Goal: Task Accomplishment & Management: Manage account settings

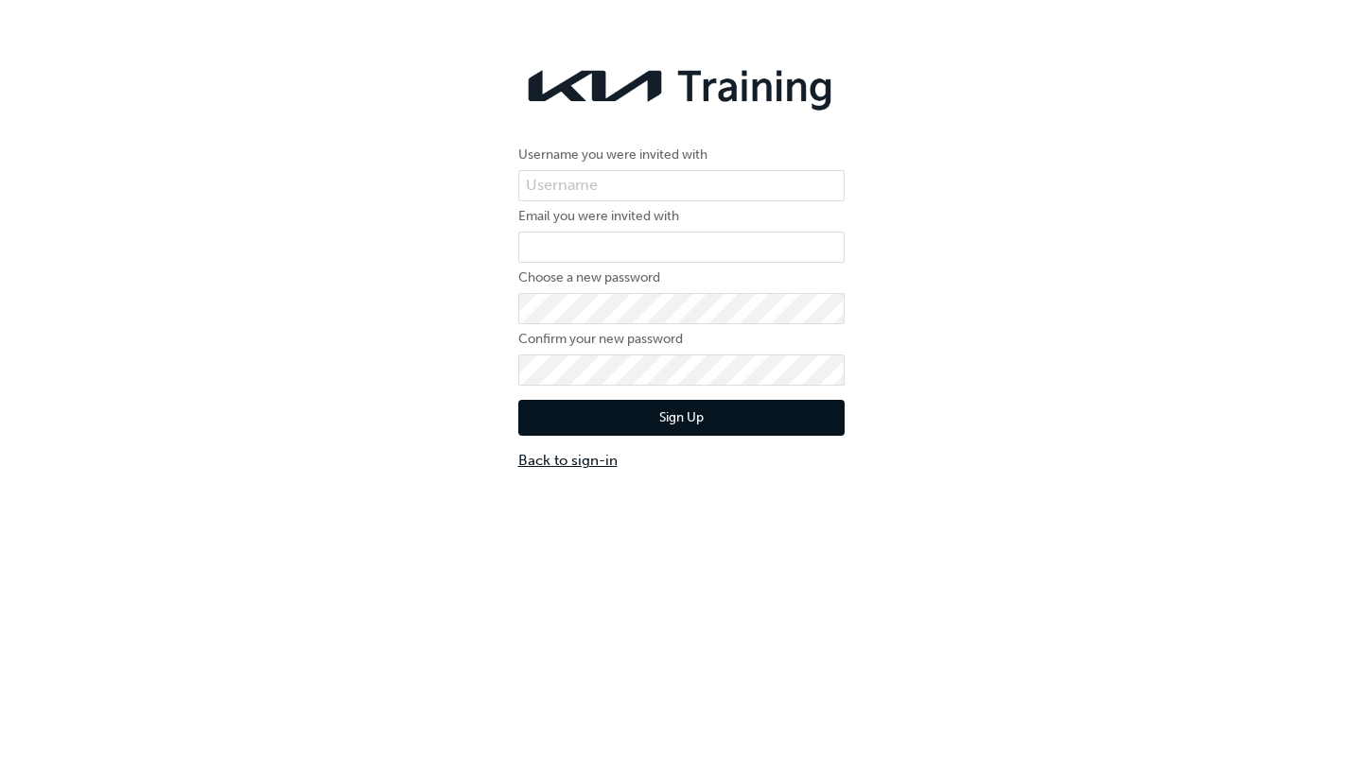
click at [570, 461] on link "Back to sign-in" at bounding box center [681, 461] width 326 height 22
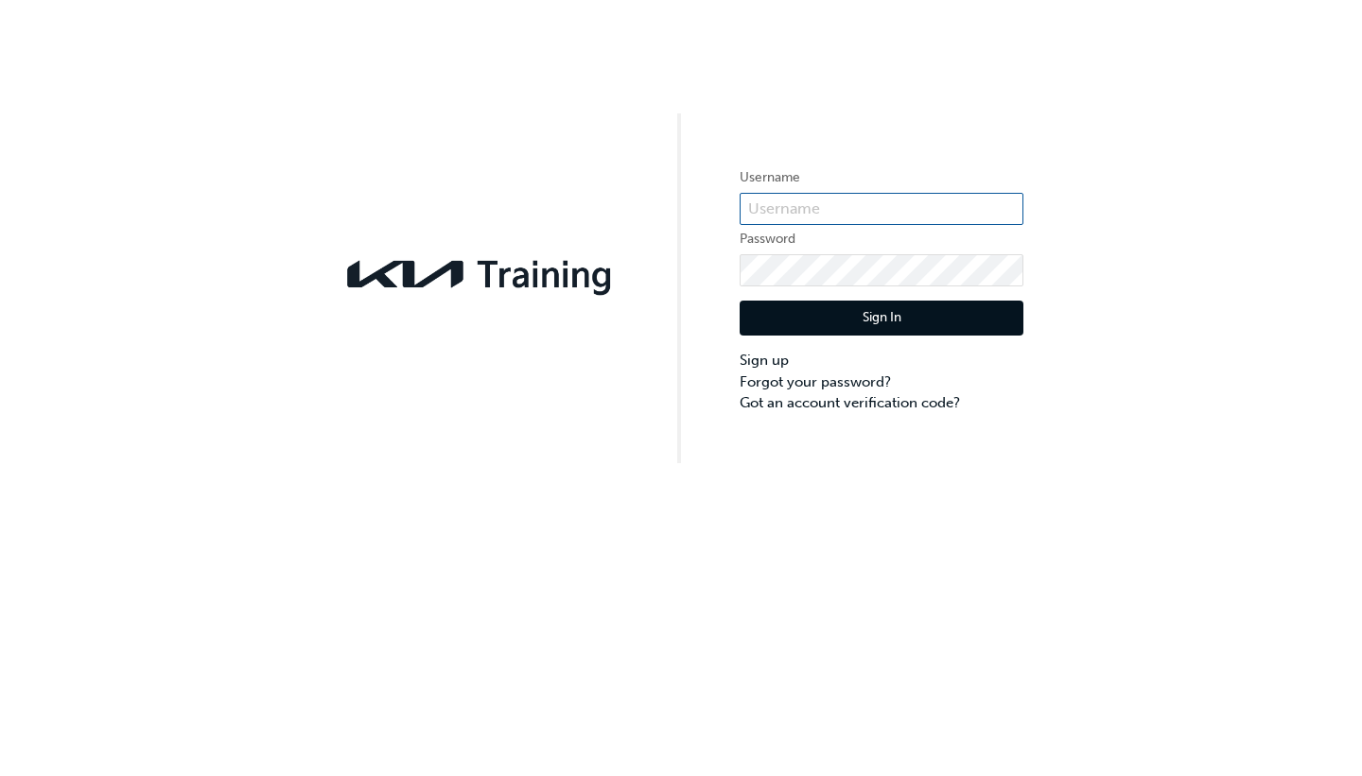
click at [787, 212] on input "text" at bounding box center [882, 209] width 284 height 32
paste input "[PERSON_NAME]"
type input "[PERSON_NAME]"
click button "Sign In" at bounding box center [882, 319] width 284 height 36
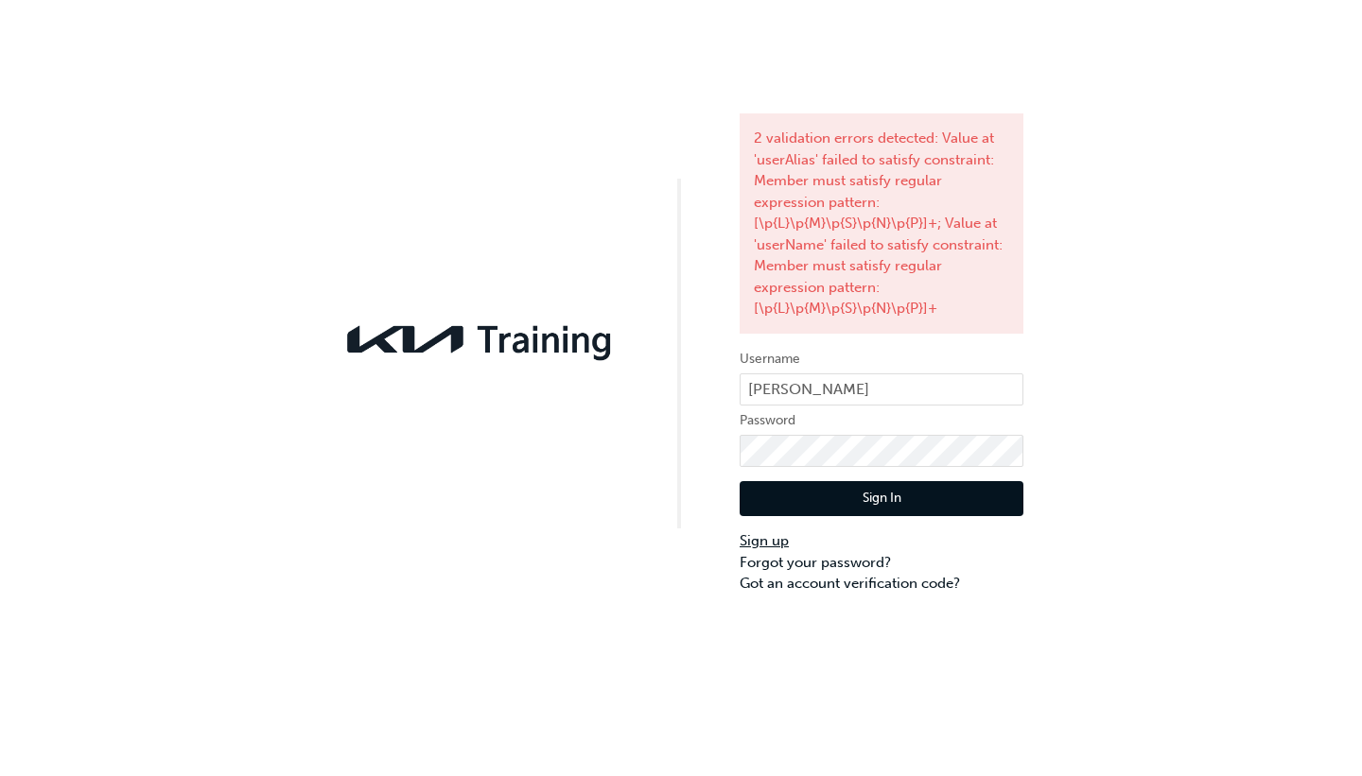
click at [767, 537] on link "Sign up" at bounding box center [882, 542] width 284 height 22
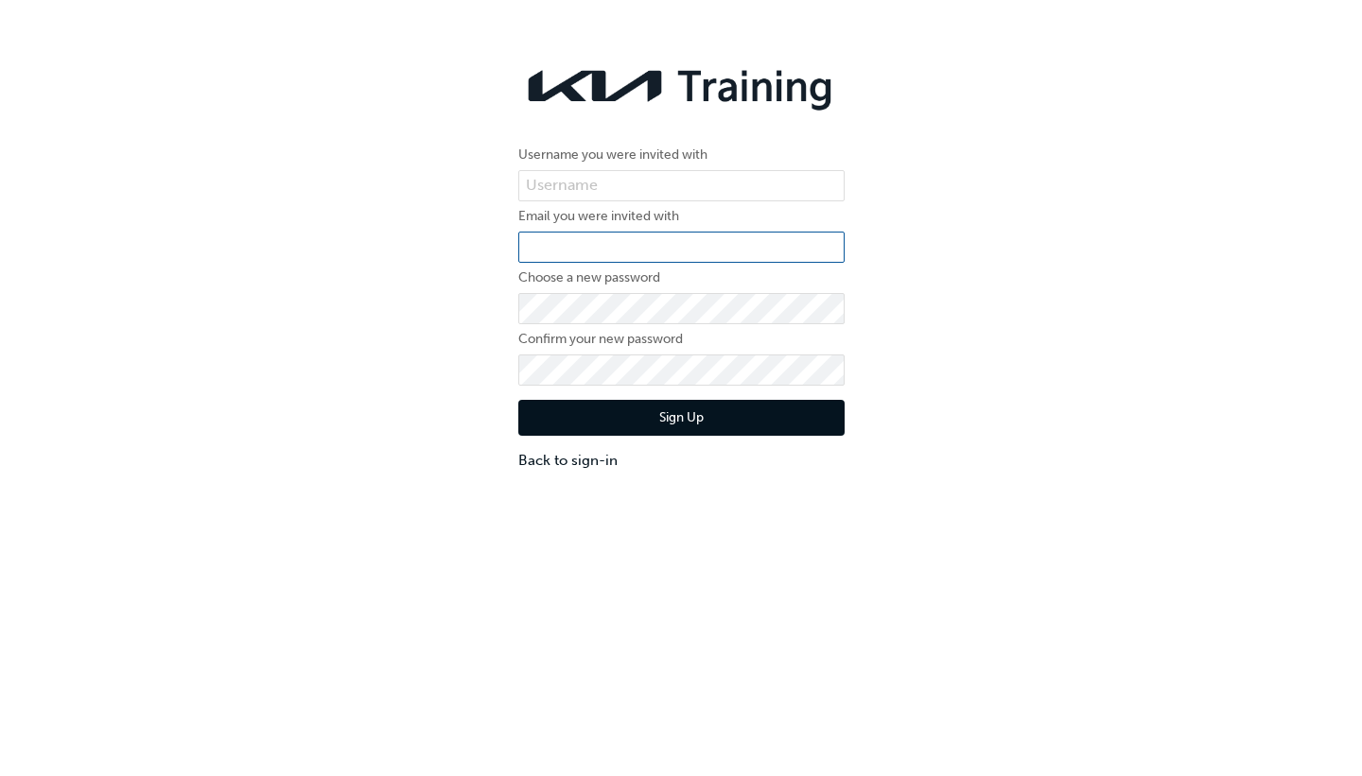
click at [656, 246] on input "email" at bounding box center [681, 248] width 326 height 32
click at [675, 175] on input "text" at bounding box center [681, 186] width 326 height 32
click at [664, 180] on input "text" at bounding box center [681, 186] width 326 height 32
paste input "[PERSON_NAME]"
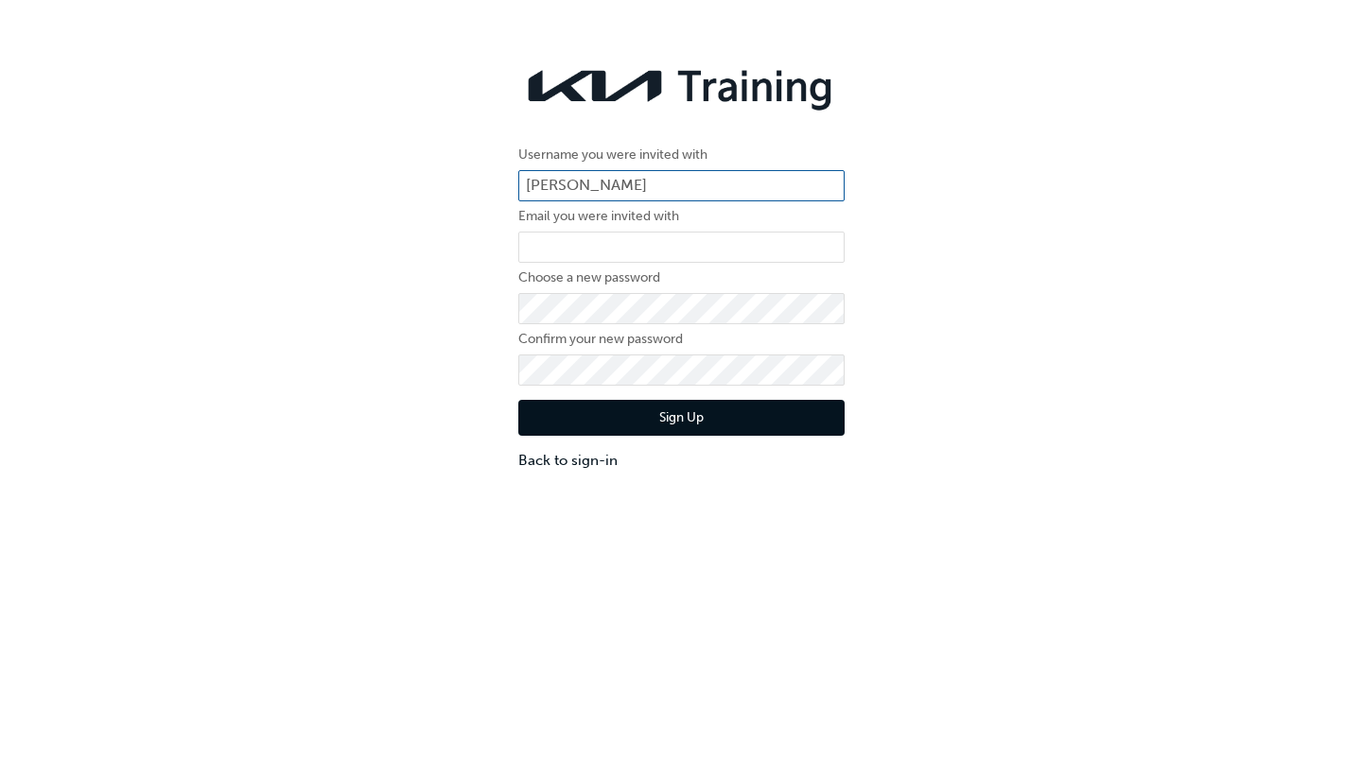
type input "[PERSON_NAME]"
click at [594, 244] on input "email" at bounding box center [681, 248] width 326 height 32
paste input "[URL][DOMAIN_NAME]"
click at [624, 289] on form "Username you were invited with [PERSON_NAME] Email you were invited with [URL][…" at bounding box center [681, 307] width 326 height 327
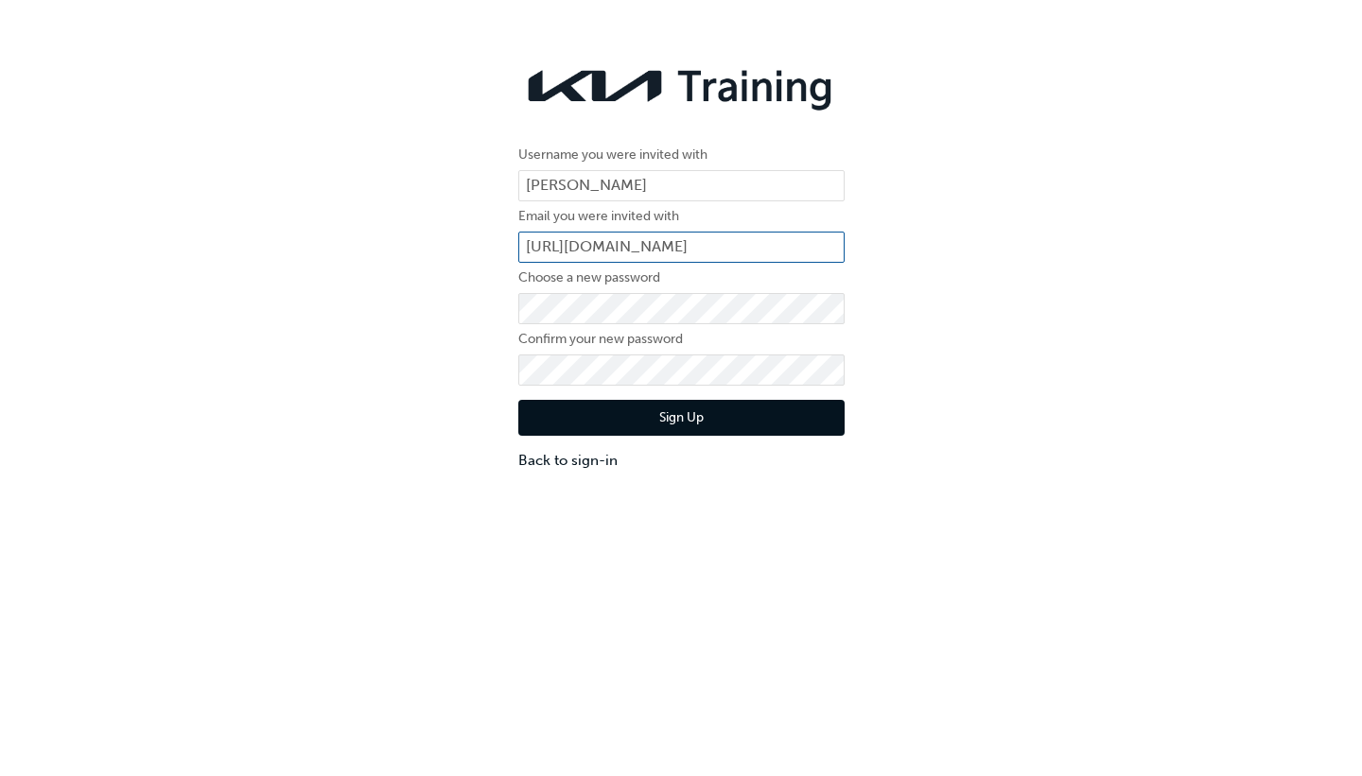
click at [800, 253] on input "[URL][DOMAIN_NAME]" at bounding box center [681, 248] width 326 height 32
click at [805, 252] on input "[URL][DOMAIN_NAME]" at bounding box center [681, 248] width 326 height 32
drag, startPoint x: 805, startPoint y: 252, endPoint x: 507, endPoint y: 251, distance: 297.9
click at [507, 251] on div "Username you were invited with [PERSON_NAME] Email you were invited with [URL][…" at bounding box center [681, 264] width 355 height 443
drag, startPoint x: 592, startPoint y: 254, endPoint x: 478, endPoint y: 319, distance: 131.3
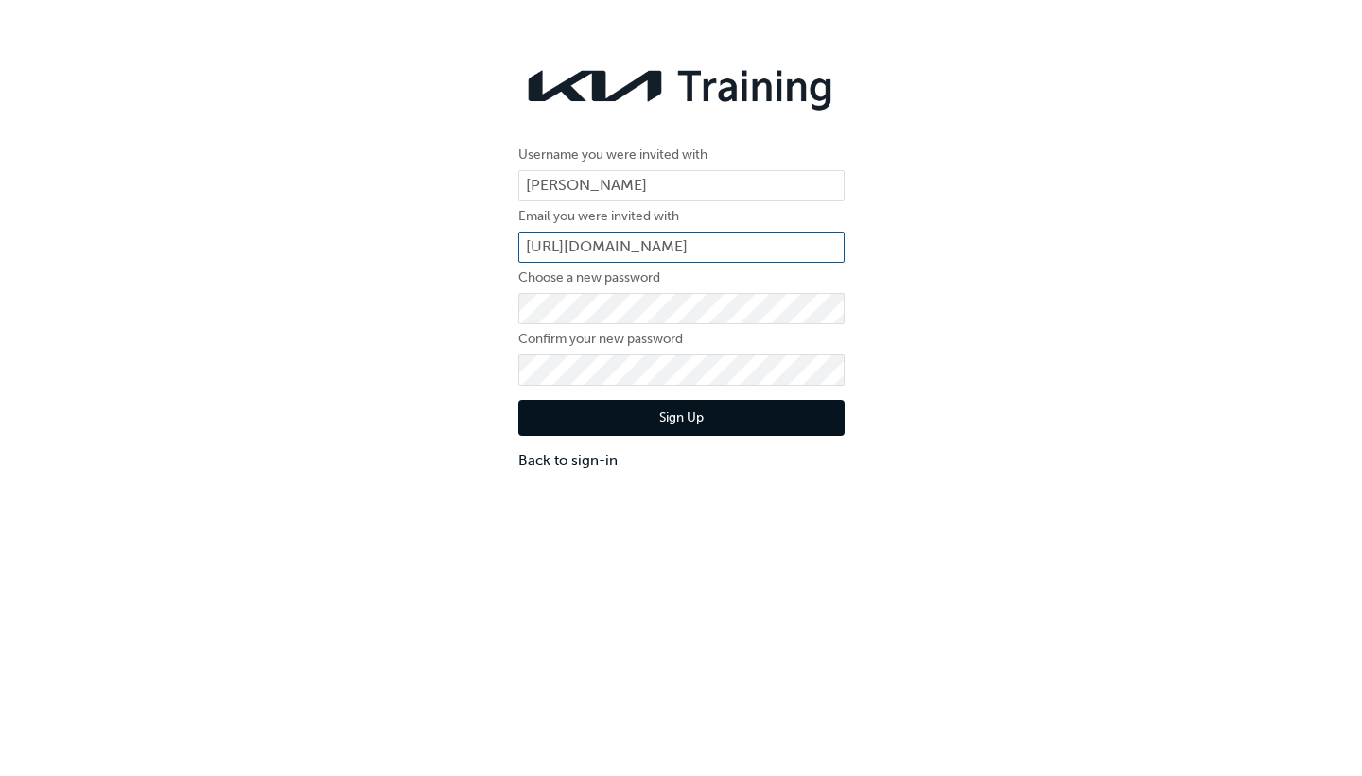
click at [478, 319] on div "Username you were invited with [PERSON_NAME] Email you were invited with [URL][…" at bounding box center [681, 264] width 1362 height 443
type input "[EMAIL_ADDRESS][DOMAIN_NAME]"
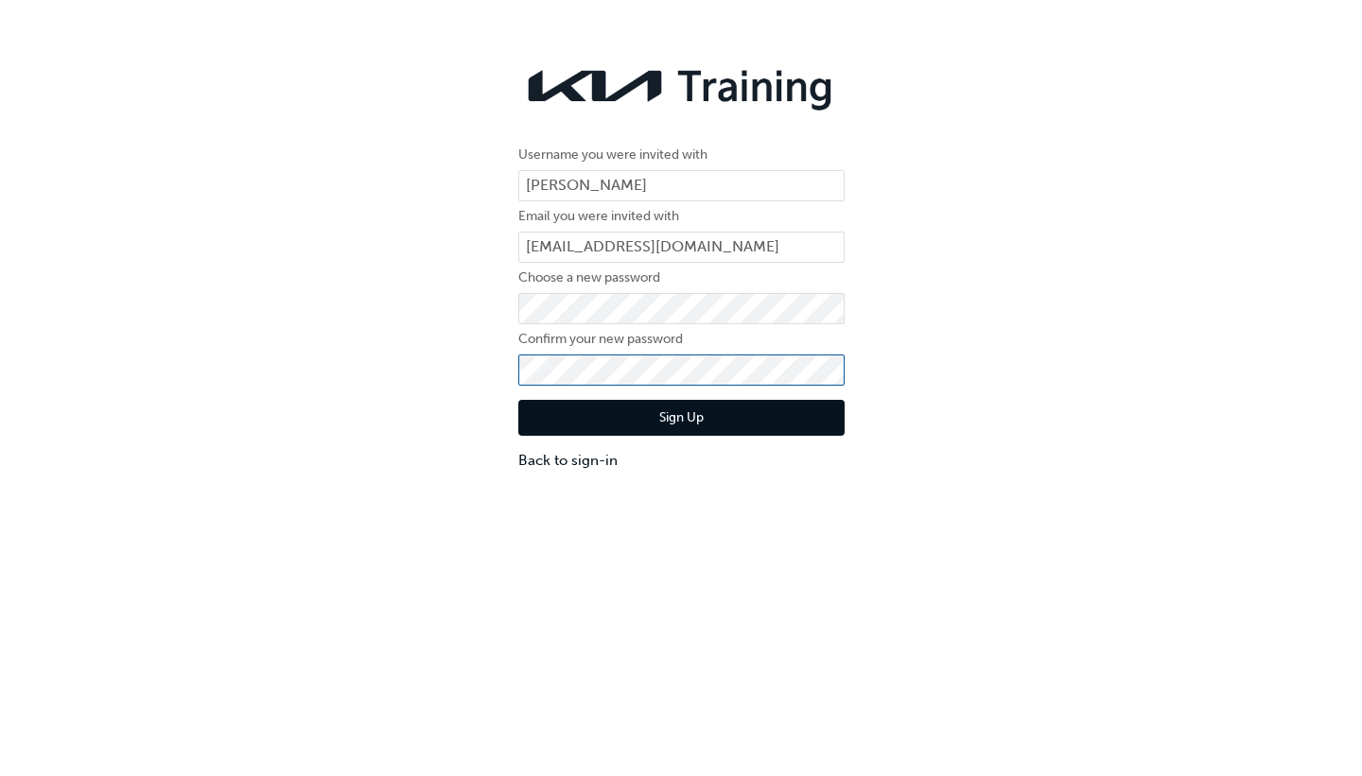
click button "Sign Up" at bounding box center [681, 418] width 326 height 36
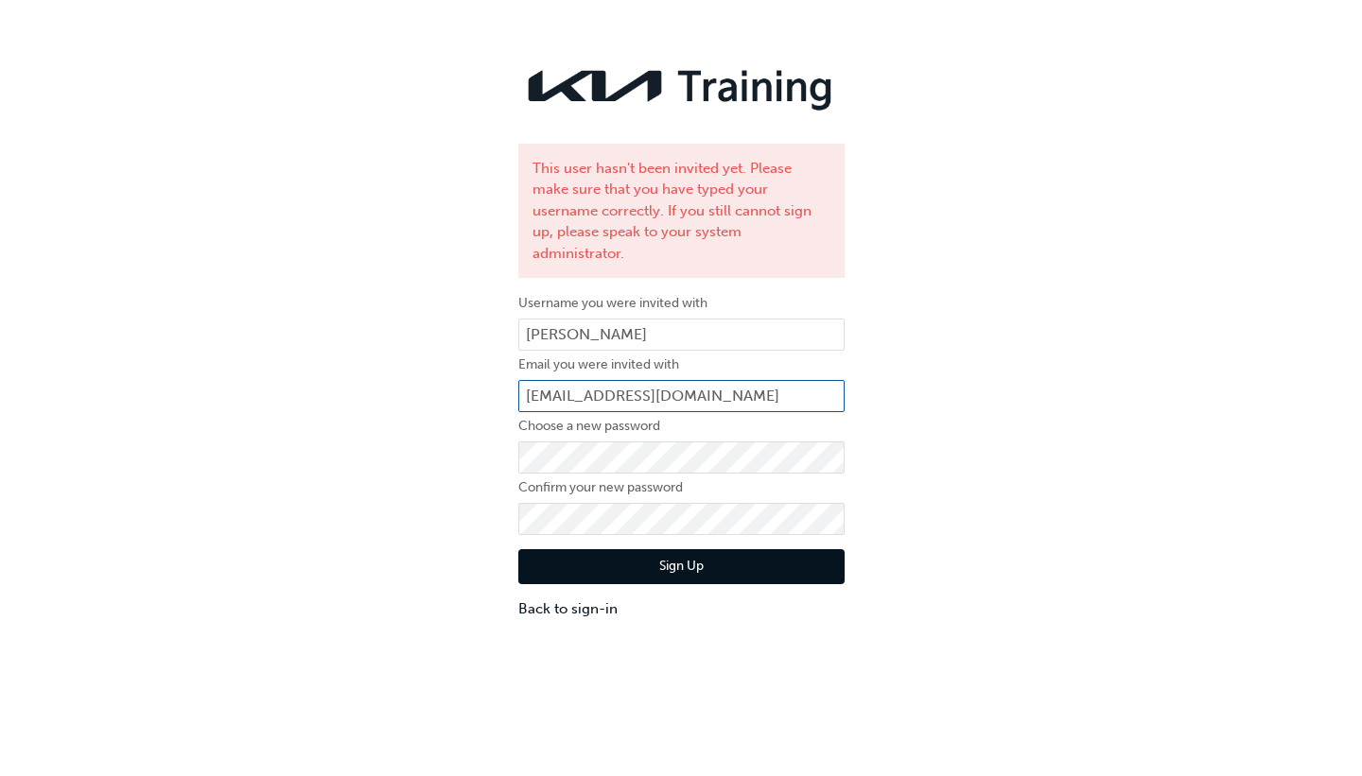
click at [671, 380] on input "[EMAIL_ADDRESS][DOMAIN_NAME]" at bounding box center [681, 396] width 326 height 32
click at [598, 319] on input "[PERSON_NAME]" at bounding box center [681, 335] width 326 height 32
click at [798, 380] on input "[EMAIL_ADDRESS][DOMAIN_NAME]" at bounding box center [681, 396] width 326 height 32
click at [790, 380] on input "[EMAIL_ADDRESS][DOMAIN_NAME]" at bounding box center [681, 396] width 326 height 32
drag, startPoint x: 790, startPoint y: 375, endPoint x: 494, endPoint y: 368, distance: 296.1
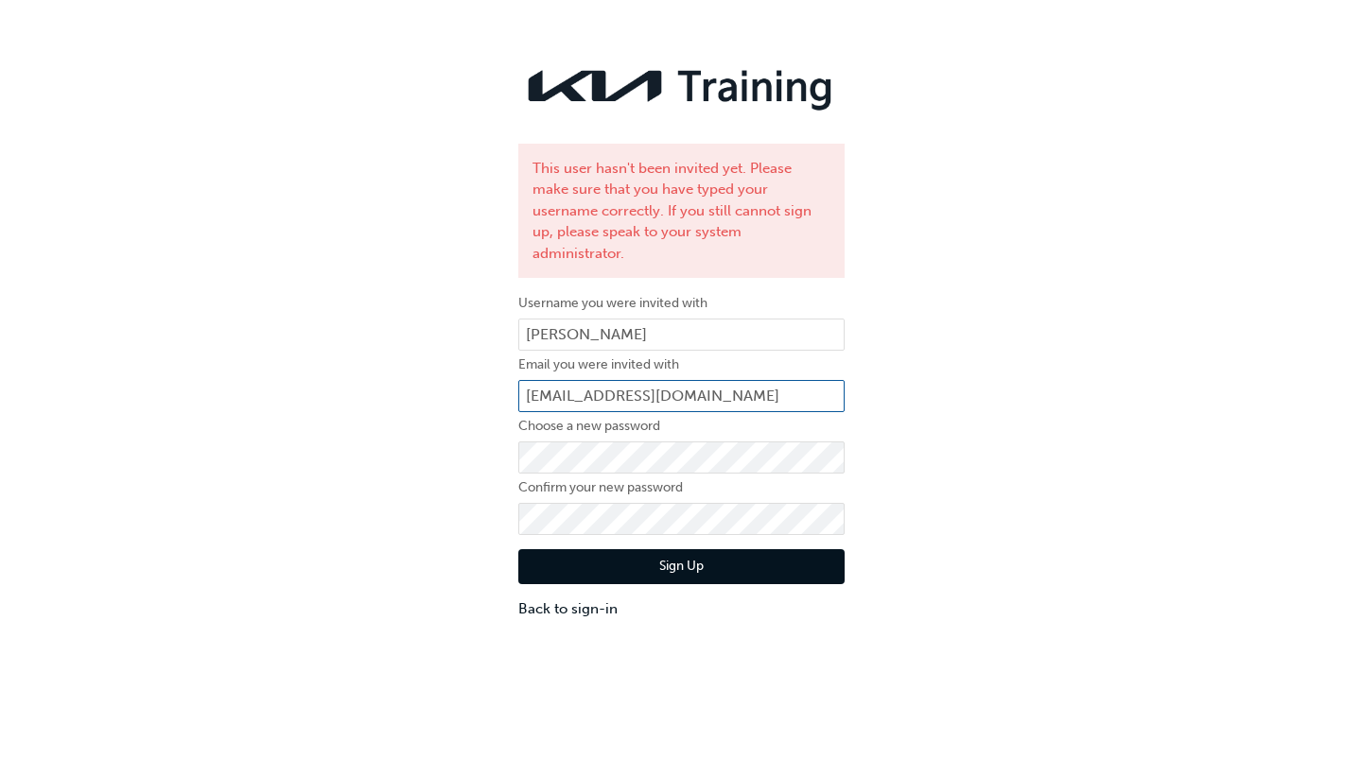
click at [494, 368] on div "This user hasn't been invited yet. Please make sure that you have typed your us…" at bounding box center [681, 339] width 1362 height 592
click at [719, 380] on input "[EMAIL_ADDRESS][DOMAIN_NAME]" at bounding box center [681, 396] width 326 height 32
drag, startPoint x: 780, startPoint y: 377, endPoint x: 503, endPoint y: 372, distance: 277.1
click at [503, 372] on div "This user hasn't been invited yet. Please make sure that you have typed your us…" at bounding box center [681, 339] width 1362 height 592
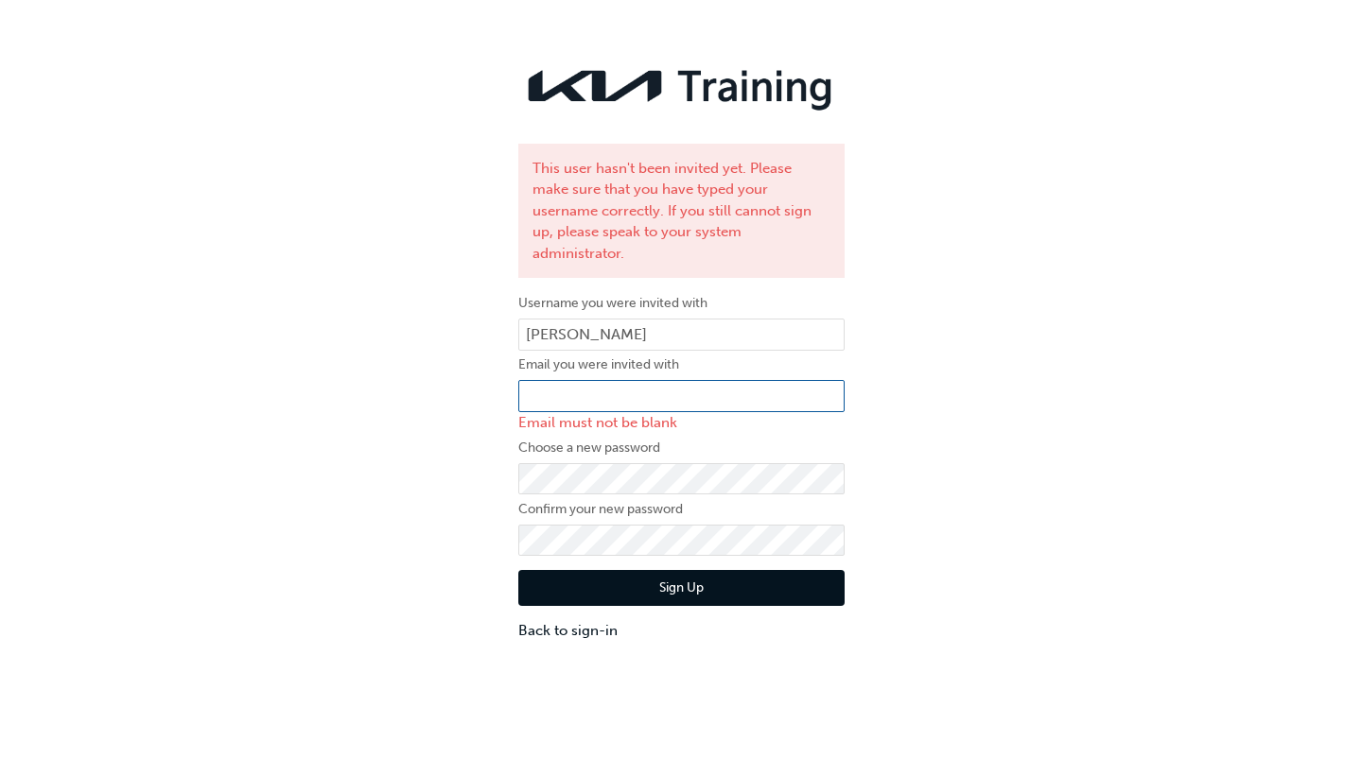
paste input "[EMAIL_ADDRESS][DOMAIN_NAME]"
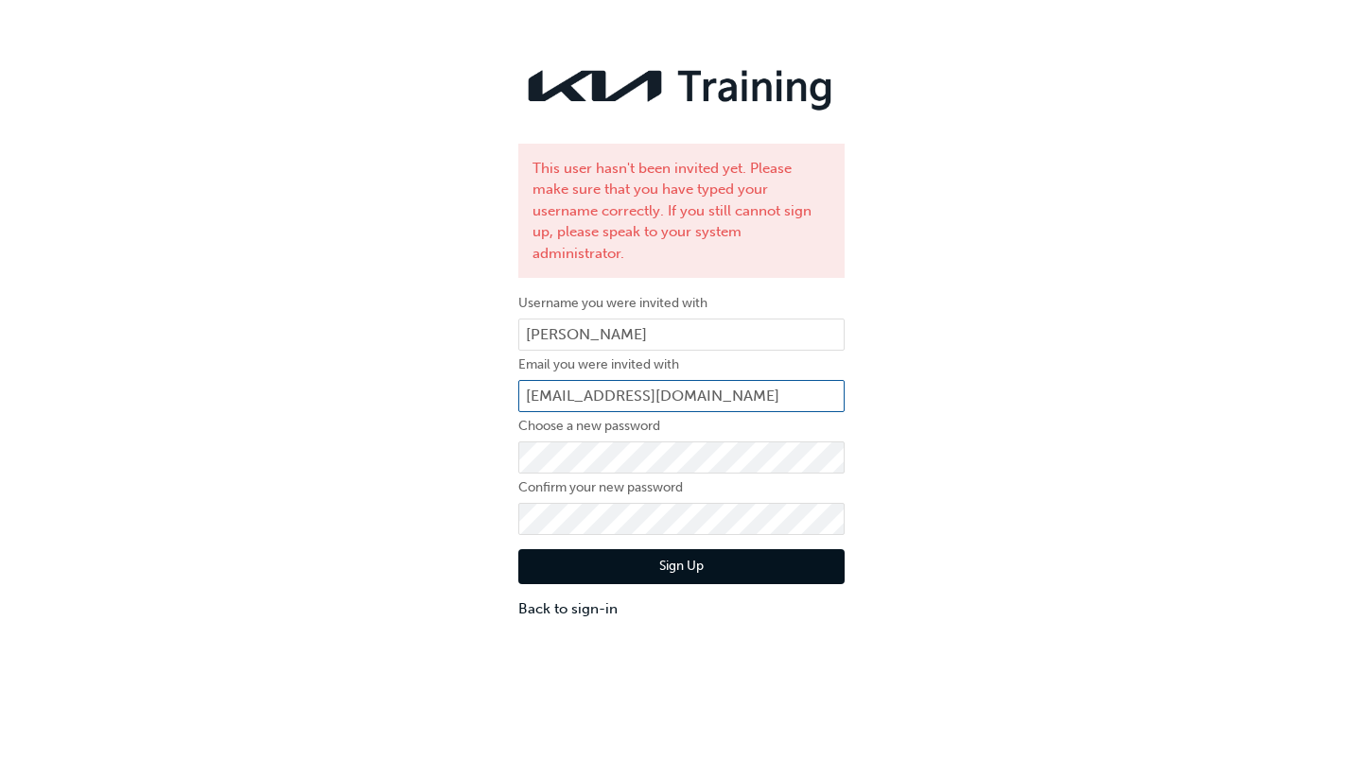
type input "[EMAIL_ADDRESS][DOMAIN_NAME]"
click at [657, 549] on button "Sign Up" at bounding box center [681, 567] width 326 height 36
click at [554, 319] on input "[PERSON_NAME]" at bounding box center [681, 335] width 326 height 32
click at [563, 319] on input "[PERSON_NAME]" at bounding box center [681, 335] width 326 height 32
click at [636, 319] on input "Ben.Chaisritha" at bounding box center [681, 335] width 326 height 32
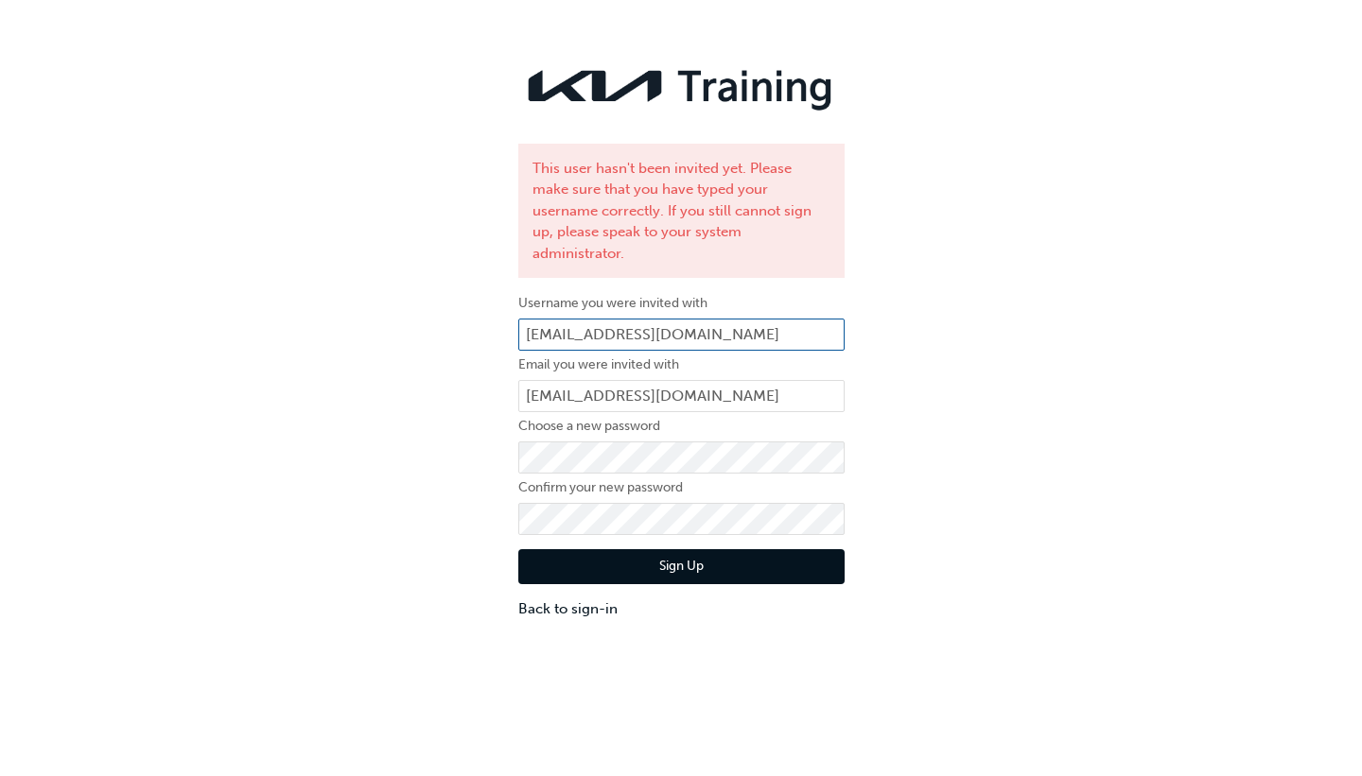
type input "[EMAIL_ADDRESS][DOMAIN_NAME]"
click at [637, 549] on button "Sign Up" at bounding box center [681, 567] width 326 height 36
click at [694, 380] on input "[EMAIL_ADDRESS][DOMAIN_NAME]" at bounding box center [681, 396] width 326 height 32
click at [575, 599] on link "Back to sign-in" at bounding box center [681, 610] width 326 height 22
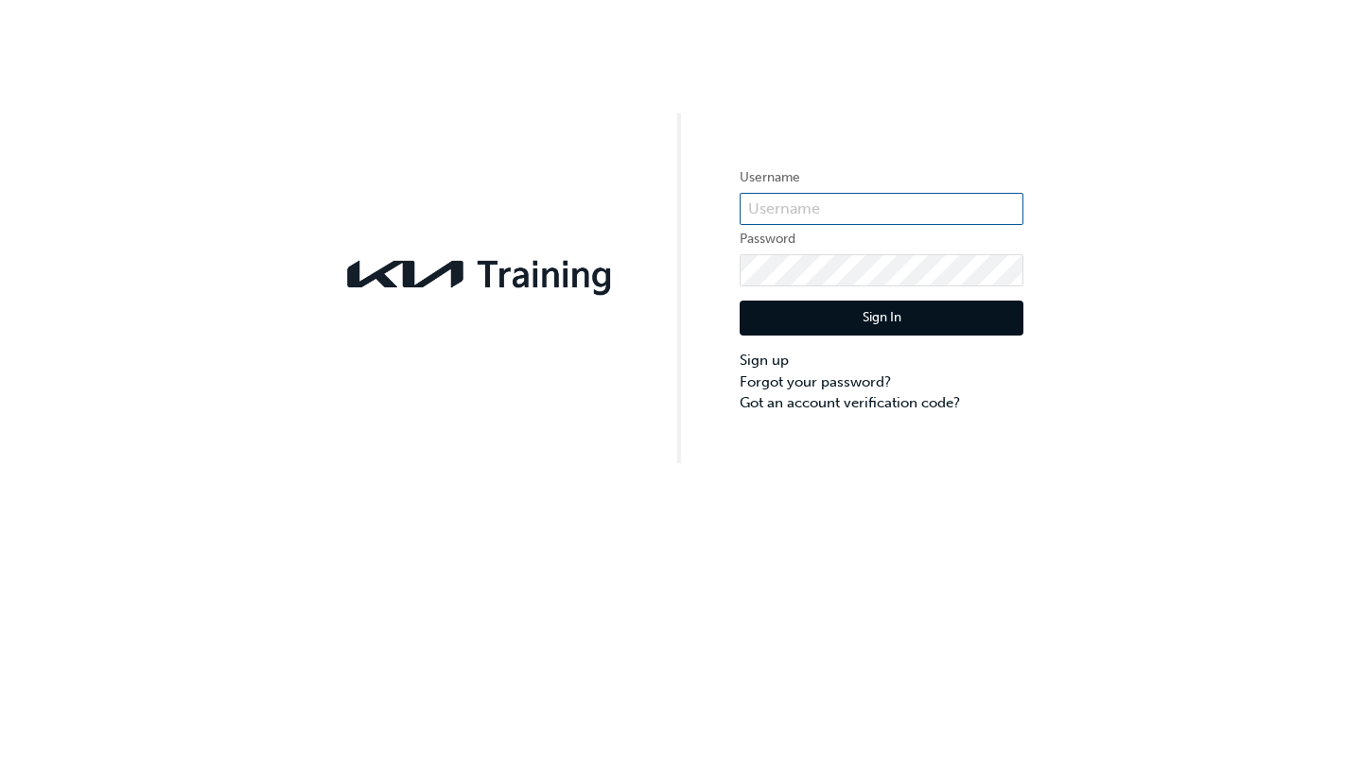
click at [834, 214] on input "text" at bounding box center [882, 209] width 284 height 32
click at [834, 208] on input "text" at bounding box center [882, 209] width 284 height 32
click at [799, 219] on input "text" at bounding box center [882, 209] width 284 height 32
click at [800, 206] on input "text" at bounding box center [882, 209] width 284 height 32
click at [782, 366] on link "Sign up" at bounding box center [882, 361] width 284 height 22
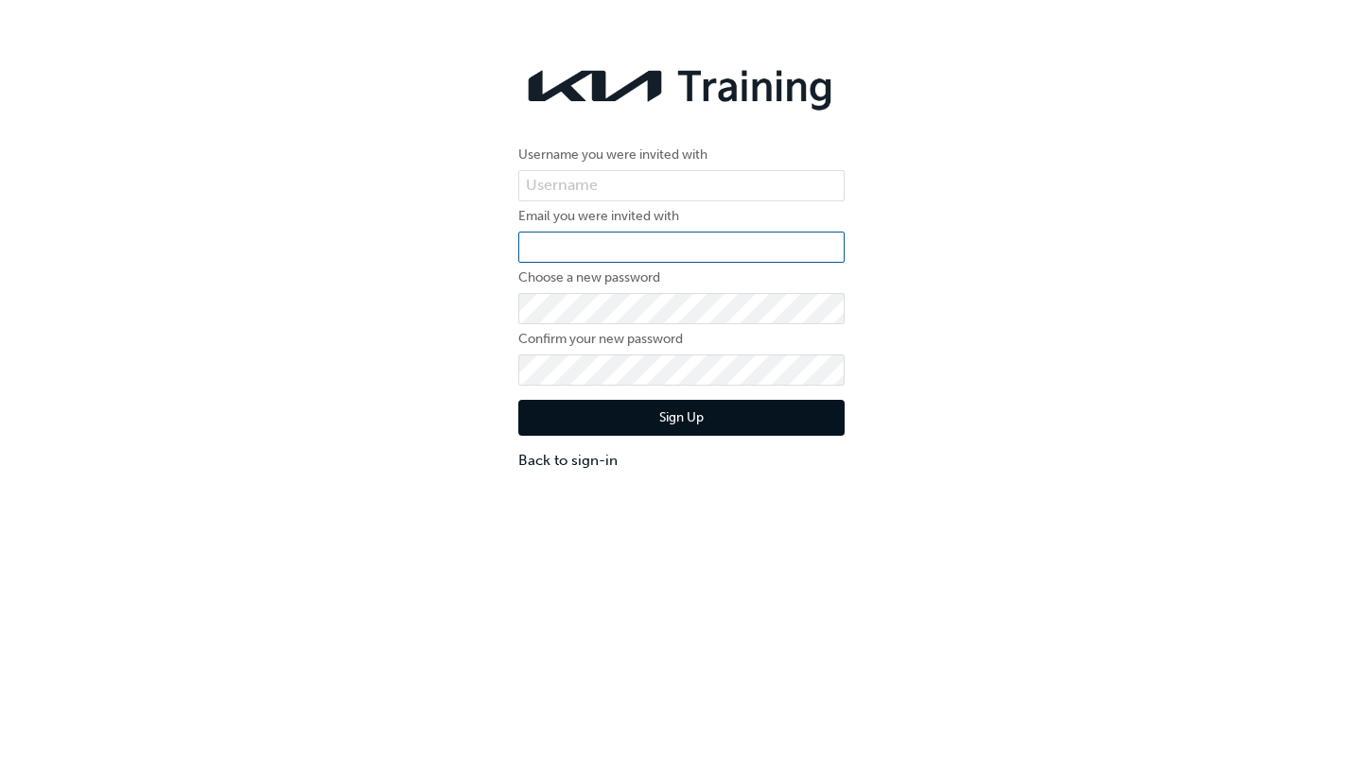
click at [691, 243] on input "email" at bounding box center [681, 248] width 326 height 32
click at [953, 235] on div "Username you were invited with Email you were invited with Choose a new passwor…" at bounding box center [681, 264] width 1362 height 443
click at [614, 185] on input "text" at bounding box center [681, 186] width 326 height 32
click at [615, 183] on input "text" at bounding box center [681, 186] width 326 height 32
click at [574, 232] on input "email" at bounding box center [681, 248] width 326 height 32
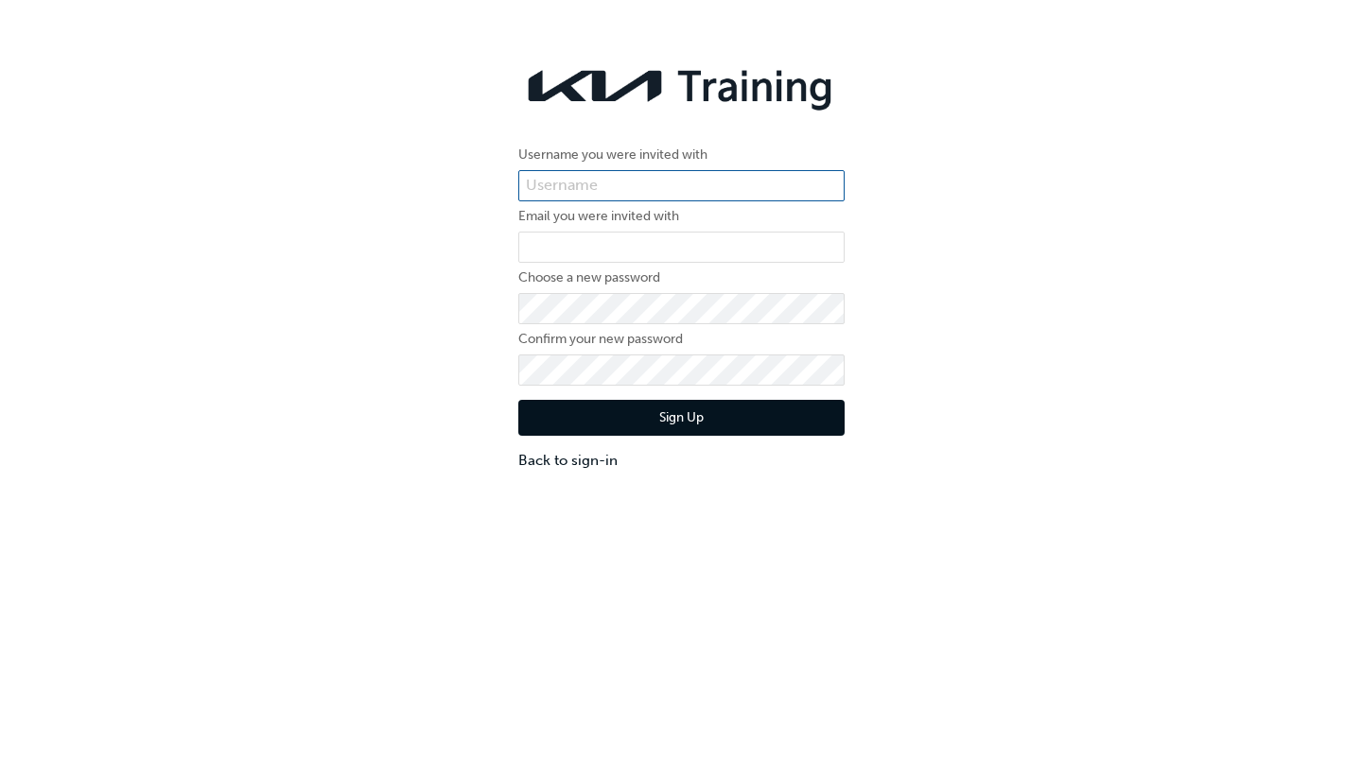
click at [618, 176] on input "text" at bounding box center [681, 186] width 326 height 32
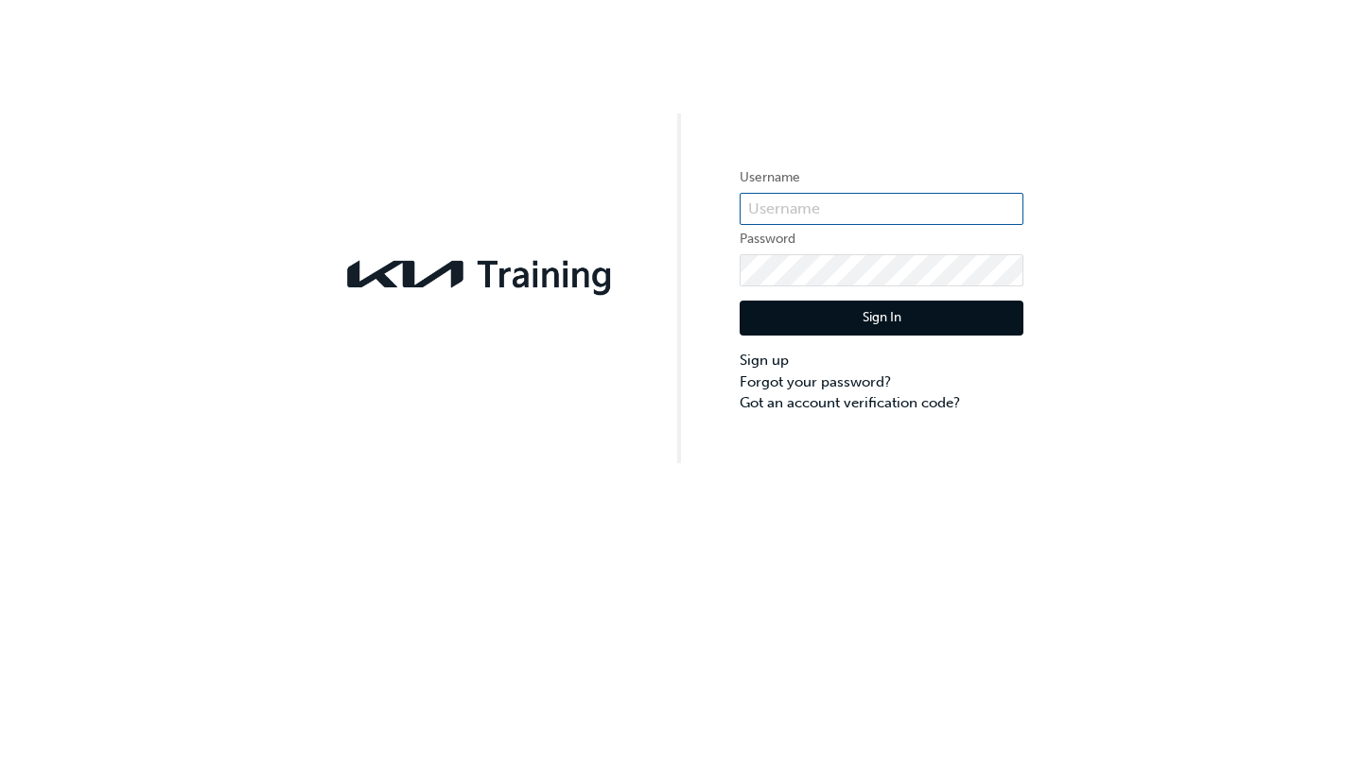
click at [836, 204] on input "text" at bounding box center [882, 209] width 284 height 32
paste input "KAU86016I8"
type input "KAU86016I8"
click button "Sign In" at bounding box center [882, 319] width 284 height 36
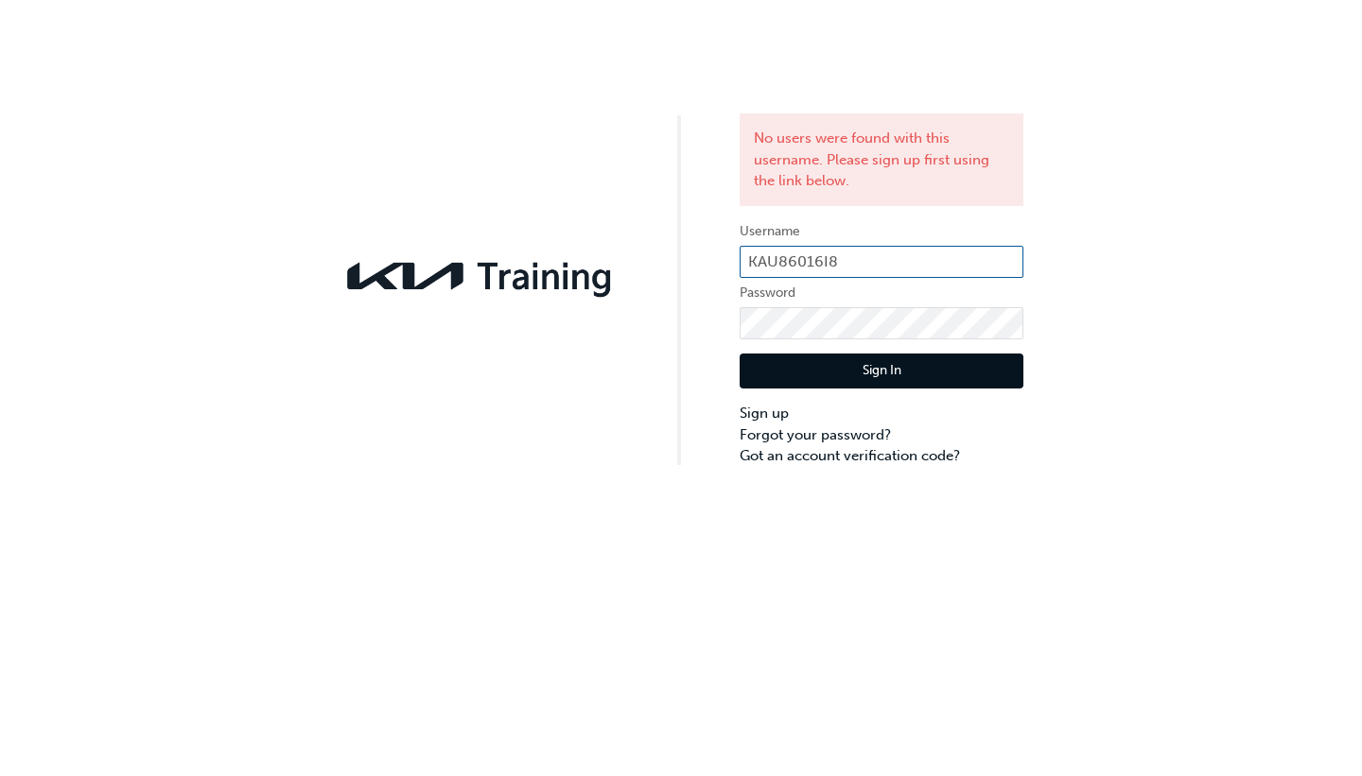
drag, startPoint x: 885, startPoint y: 257, endPoint x: 715, endPoint y: 255, distance: 170.2
click at [715, 255] on div "No users were found with this username. Please sign up first using the link bel…" at bounding box center [681, 233] width 1362 height 467
type input "[EMAIL_ADDRESS][DOMAIN_NAME]"
click at [883, 366] on button "Sign In" at bounding box center [882, 372] width 284 height 36
click at [775, 430] on link "Forgot your password?" at bounding box center [882, 436] width 284 height 22
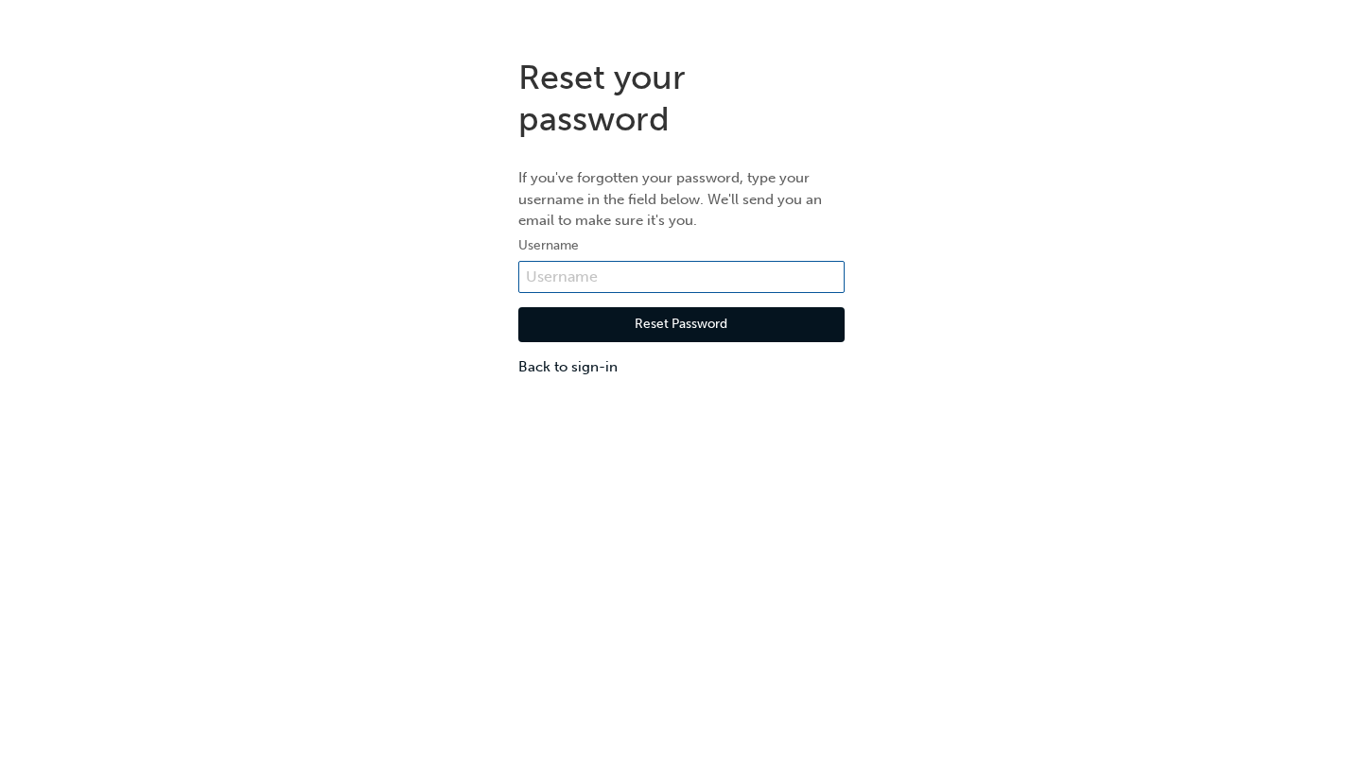
click at [704, 268] on input "text" at bounding box center [681, 277] width 326 height 32
drag, startPoint x: 669, startPoint y: 275, endPoint x: 631, endPoint y: 291, distance: 41.1
click at [633, 282] on input "text" at bounding box center [681, 277] width 326 height 32
type input "[EMAIL_ADDRESS][DOMAIN_NAME]"
click at [735, 313] on button "Reset Password" at bounding box center [681, 325] width 326 height 36
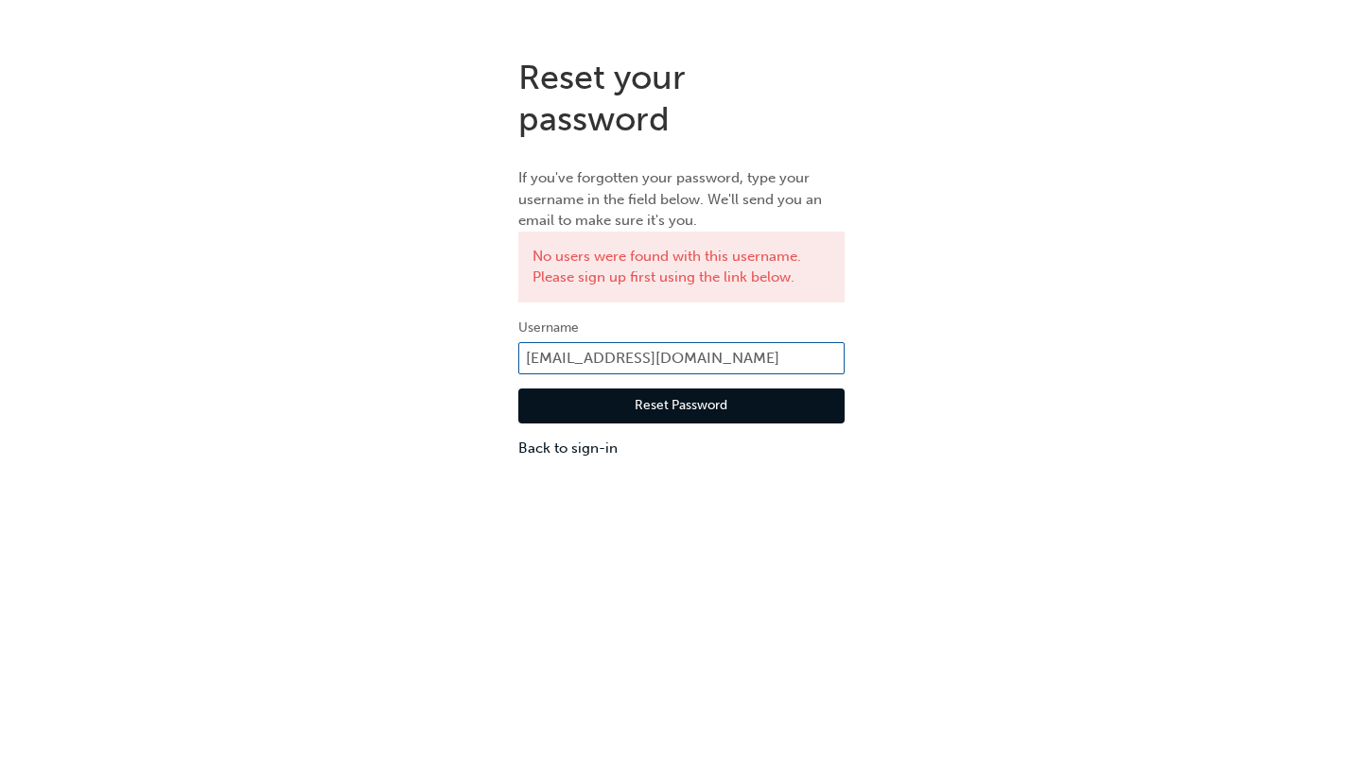
click at [772, 357] on input "[EMAIL_ADDRESS][DOMAIN_NAME]" at bounding box center [681, 358] width 326 height 32
drag, startPoint x: 772, startPoint y: 357, endPoint x: 729, endPoint y: 357, distance: 42.6
click at [730, 357] on input "[EMAIL_ADDRESS][DOMAIN_NAME]" at bounding box center [681, 358] width 326 height 32
click at [561, 357] on input "[EMAIL_ADDRESS][DOMAIN_NAME]" at bounding box center [681, 358] width 326 height 32
drag, startPoint x: 787, startPoint y: 354, endPoint x: 627, endPoint y: 354, distance: 159.8
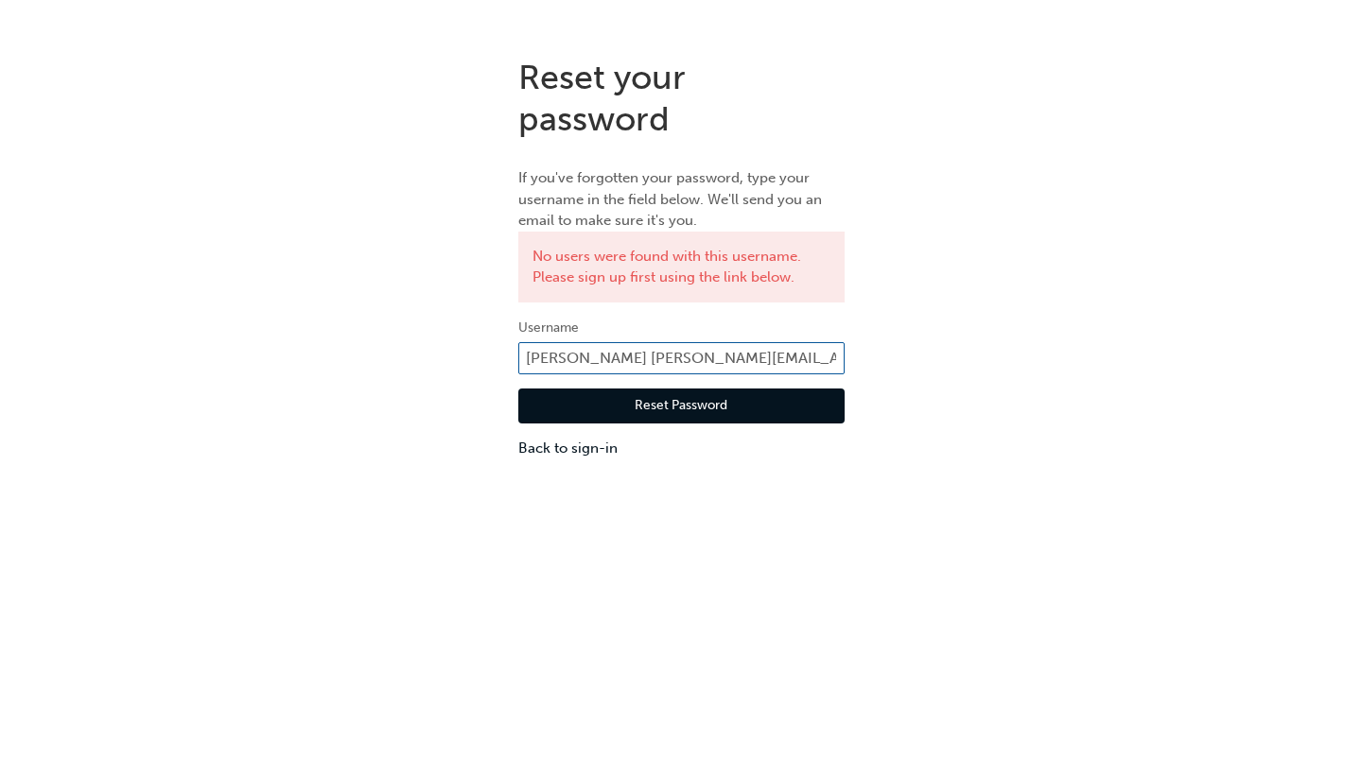
click at [627, 354] on input "Ben Chaisritha@osbornepk.com.au" at bounding box center [681, 358] width 326 height 32
type input "[PERSON_NAME]"
click at [687, 402] on button "Reset Password" at bounding box center [681, 407] width 326 height 36
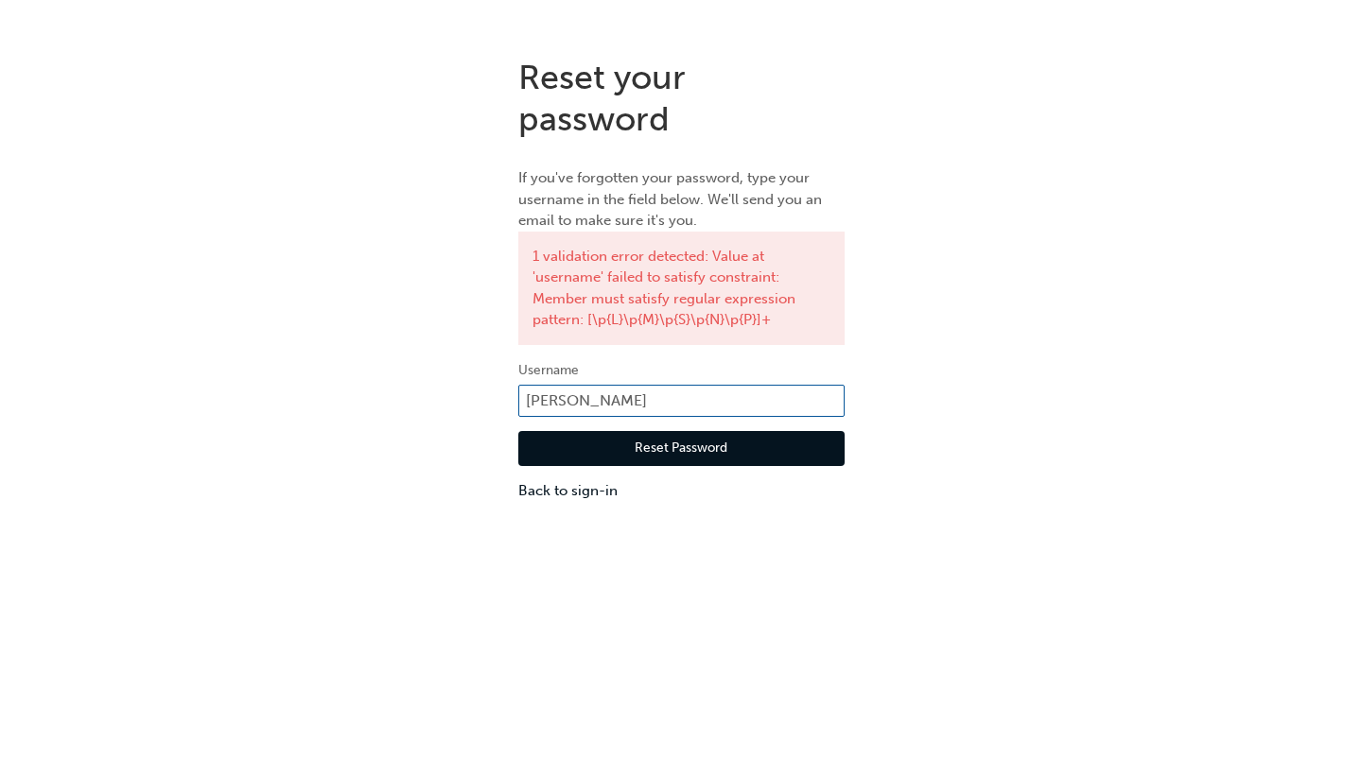
click at [557, 398] on input "[PERSON_NAME]" at bounding box center [681, 401] width 326 height 32
drag, startPoint x: 644, startPoint y: 406, endPoint x: 519, endPoint y: 387, distance: 126.3
click at [519, 387] on input "Ben.Chaisritha" at bounding box center [681, 401] width 326 height 32
paste input "KAU86016I8"
type input "KAU86016I8"
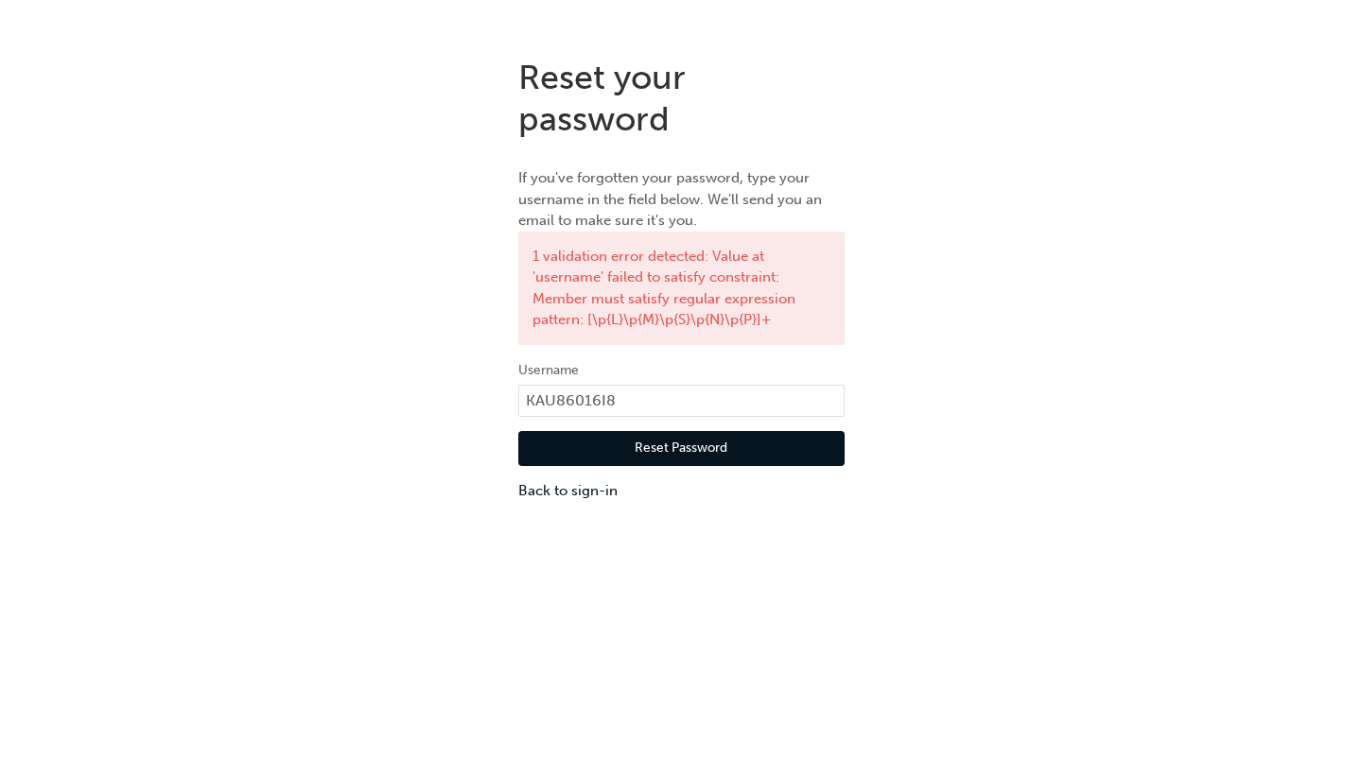
click at [688, 450] on button "Reset Password" at bounding box center [681, 449] width 326 height 36
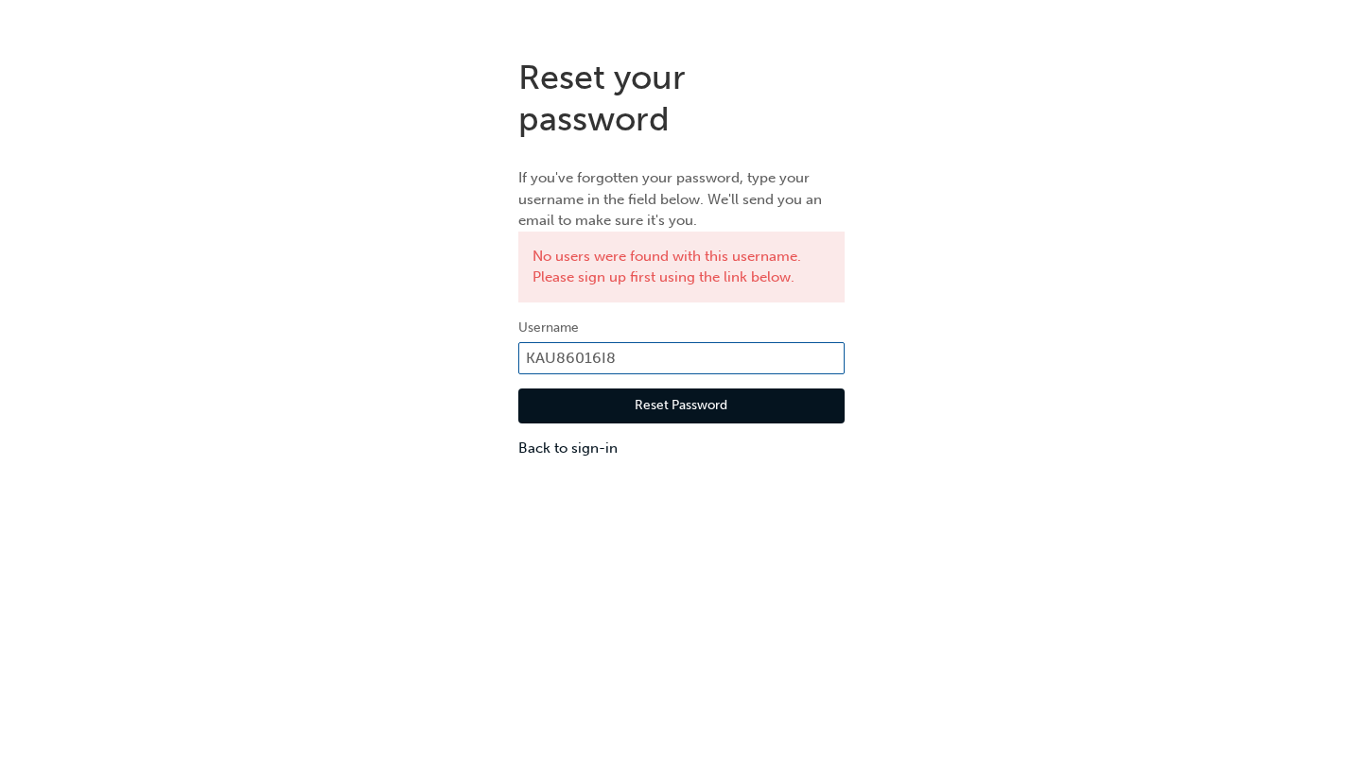
drag, startPoint x: 637, startPoint y: 364, endPoint x: 513, endPoint y: 357, distance: 125.1
click at [513, 357] on div "Reset your password If you've forgotten your password, type your username in th…" at bounding box center [681, 258] width 355 height 431
click at [705, 416] on button "Reset Password" at bounding box center [681, 407] width 326 height 36
click at [588, 445] on link "Back to sign-in" at bounding box center [681, 449] width 326 height 22
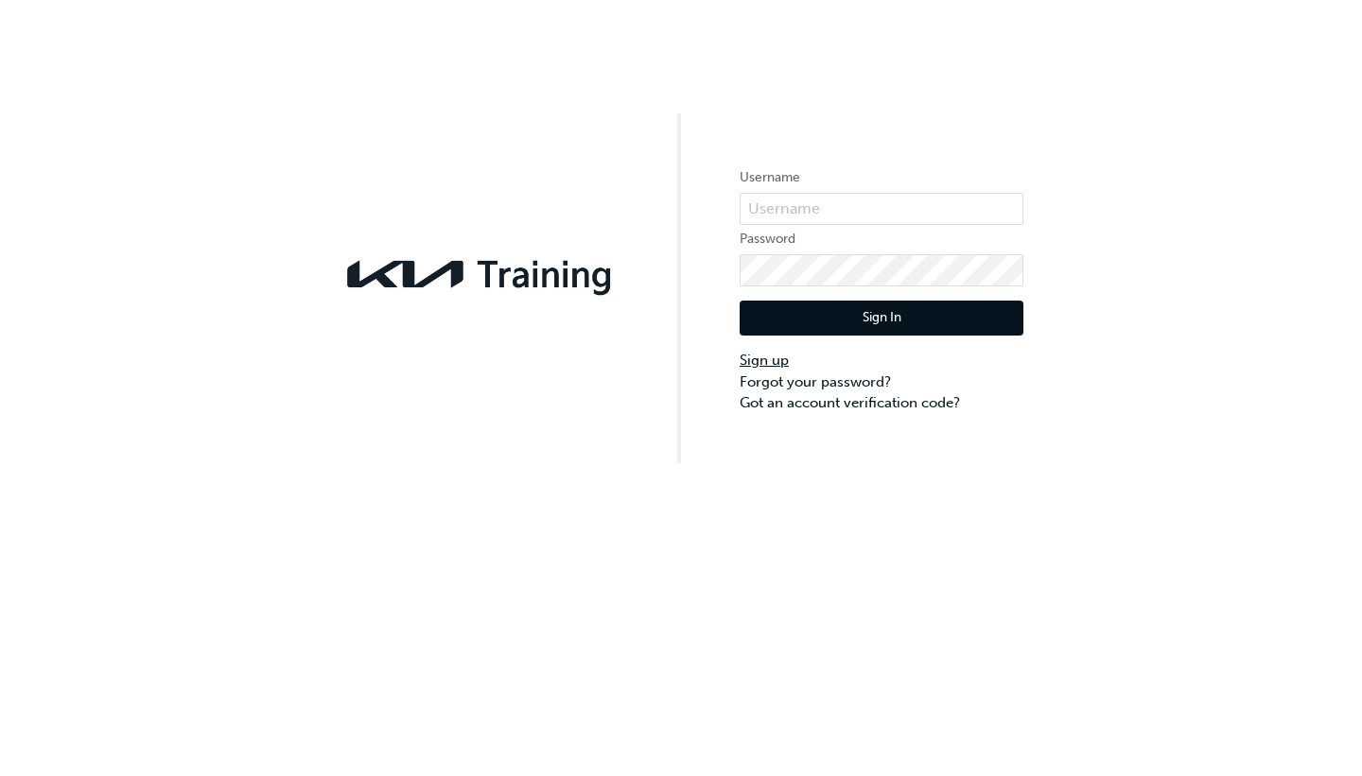
click at [773, 363] on link "Sign up" at bounding box center [882, 361] width 284 height 22
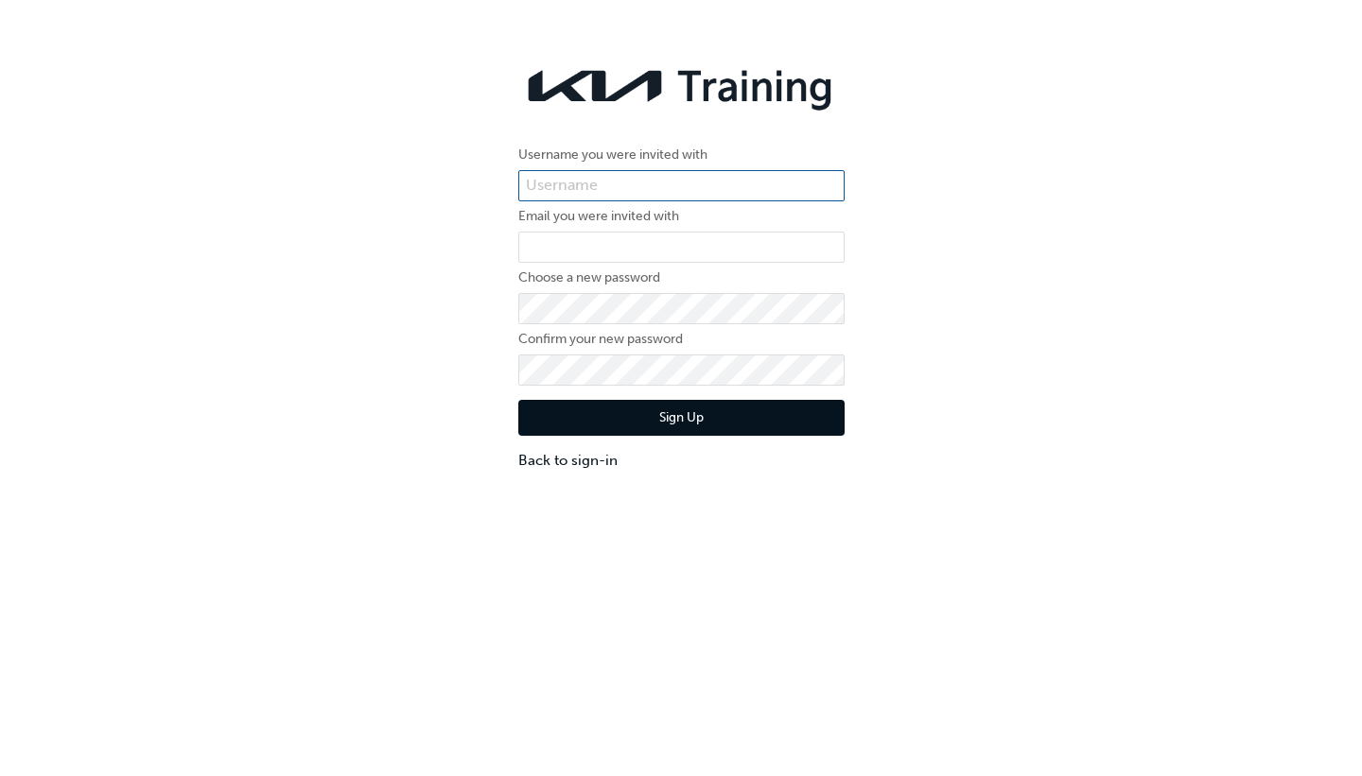
click at [666, 187] on input "text" at bounding box center [681, 186] width 326 height 32
paste input "KAU86016I8"
type input "KAU86016I8"
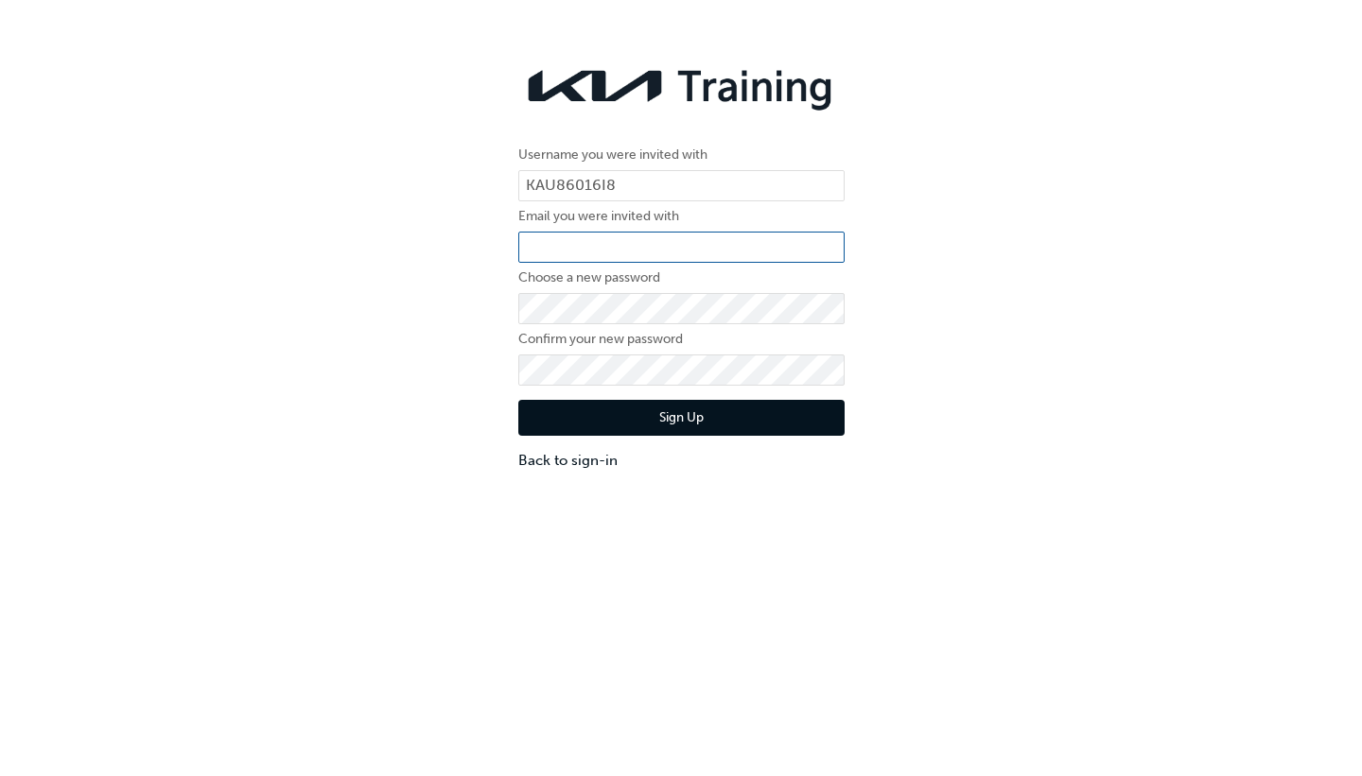
click at [571, 242] on input "email" at bounding box center [681, 248] width 326 height 32
type input "[EMAIL_ADDRESS][DOMAIN_NAME]"
click at [686, 417] on button "Sign Up" at bounding box center [681, 418] width 326 height 36
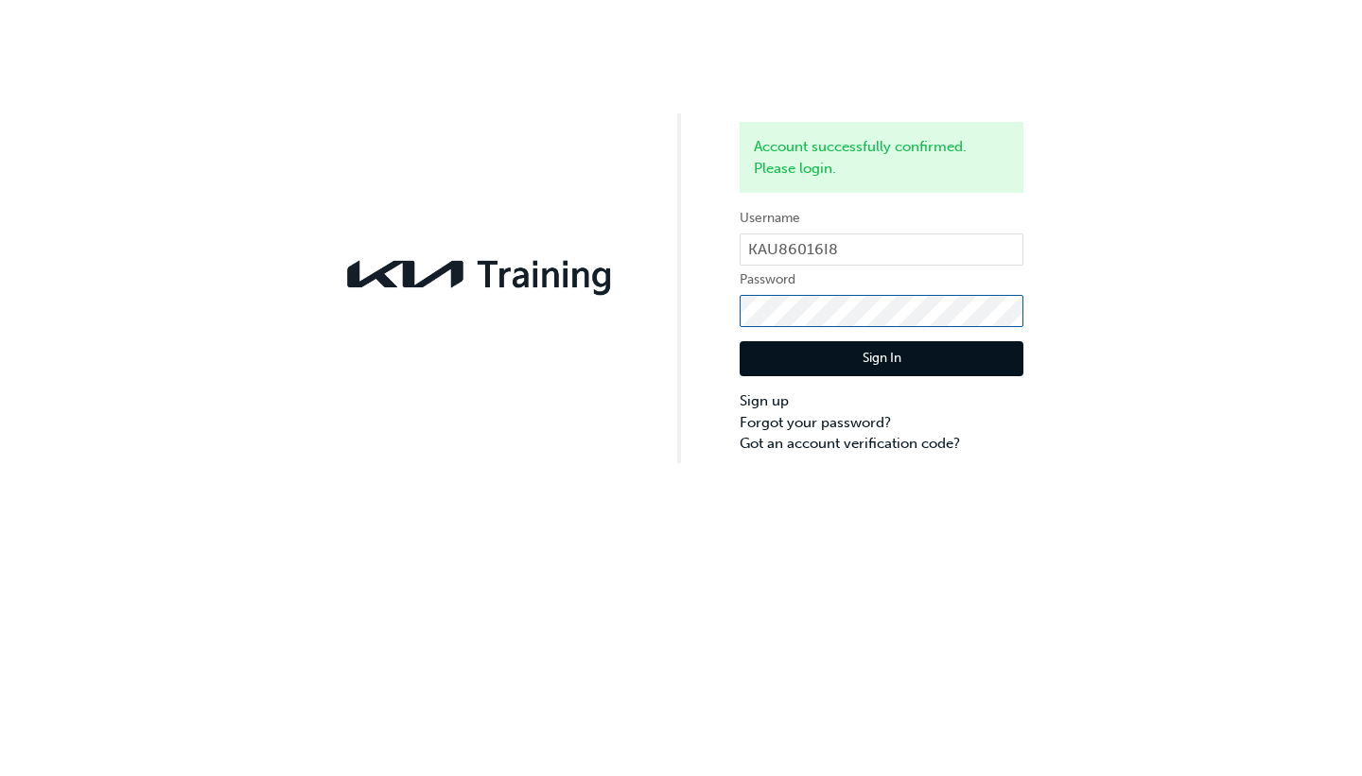
click button "Sign In" at bounding box center [882, 359] width 284 height 36
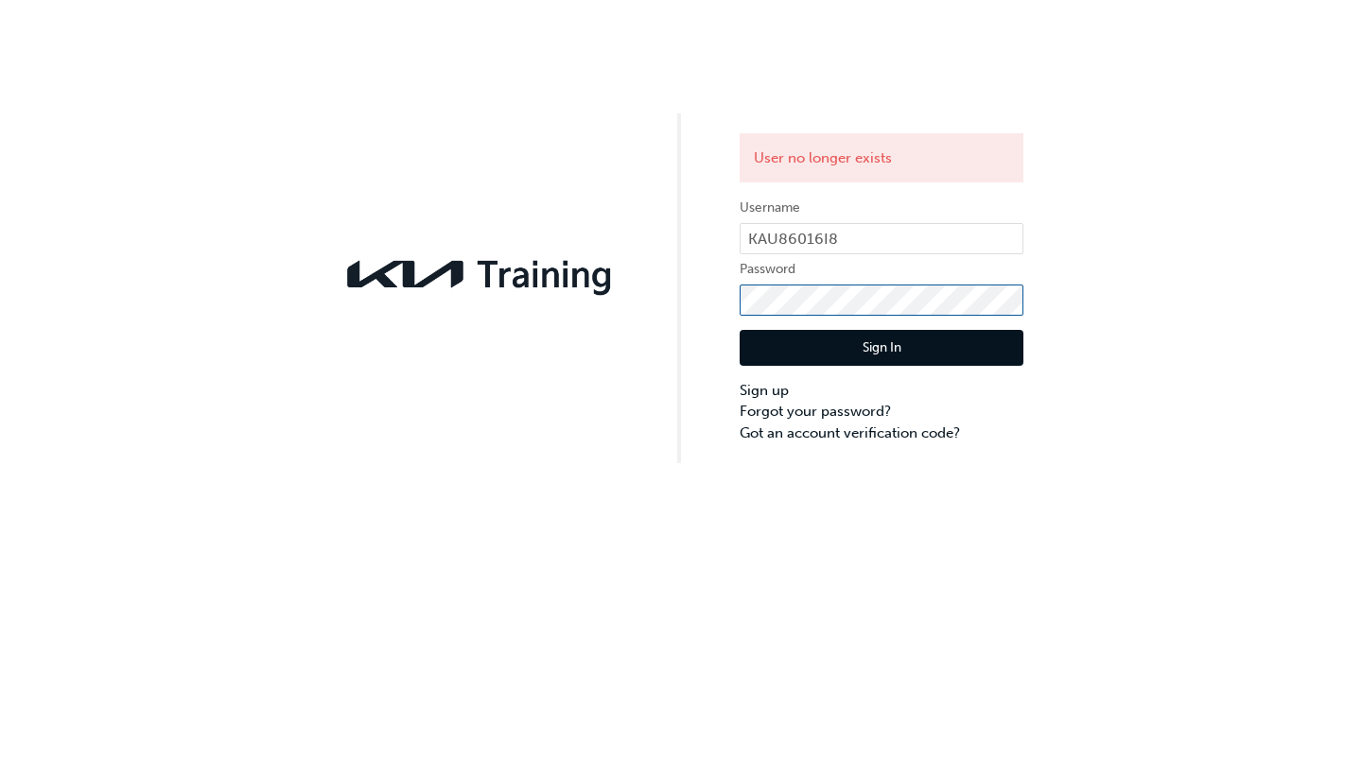
click at [717, 295] on div "User no longer exists Username KAU86016I8 Password Sign In Sign up Forgot your …" at bounding box center [681, 231] width 1362 height 463
click button "Sign In" at bounding box center [882, 348] width 284 height 36
click at [792, 412] on link "Forgot your password?" at bounding box center [882, 412] width 284 height 22
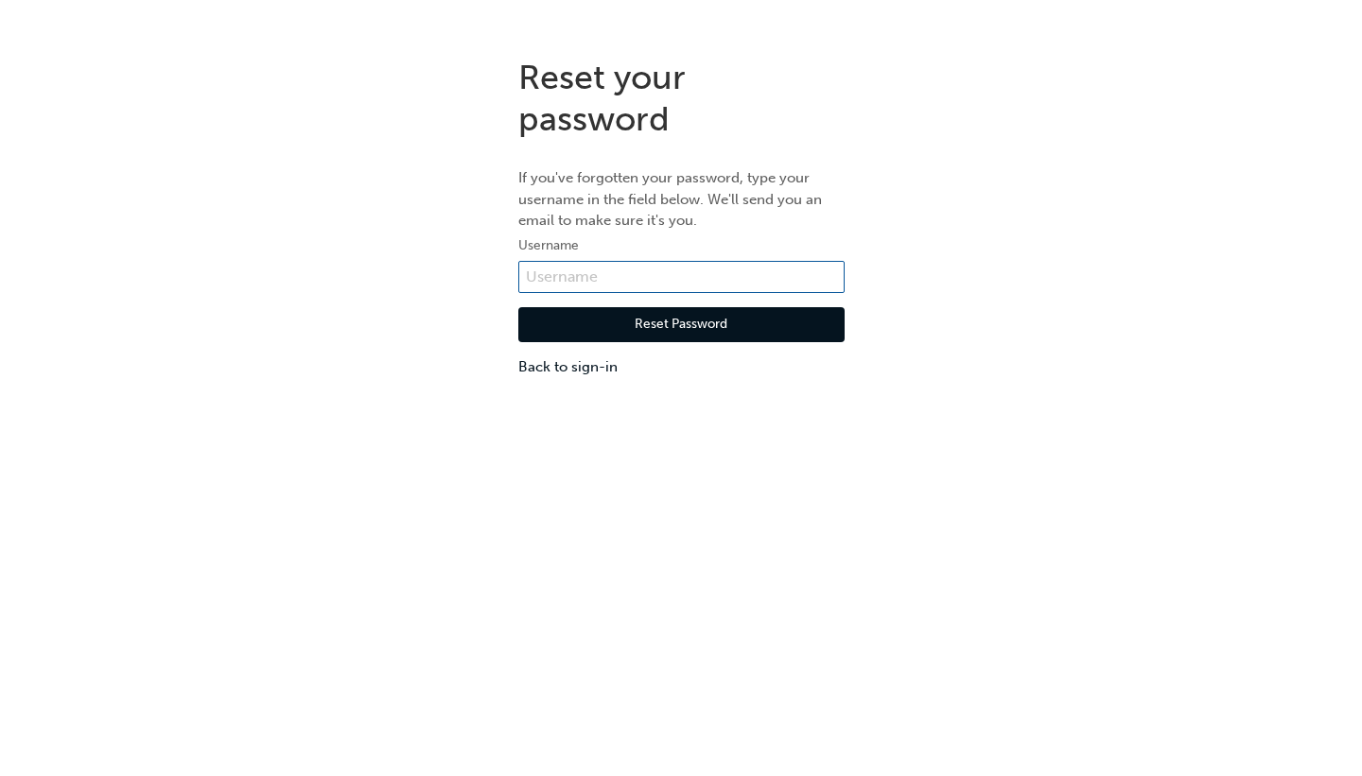
click at [669, 279] on input "text" at bounding box center [681, 277] width 326 height 32
paste input "KAU86016I8"
type input "KAU86016I8"
click at [719, 326] on button "Reset Password" at bounding box center [681, 325] width 326 height 36
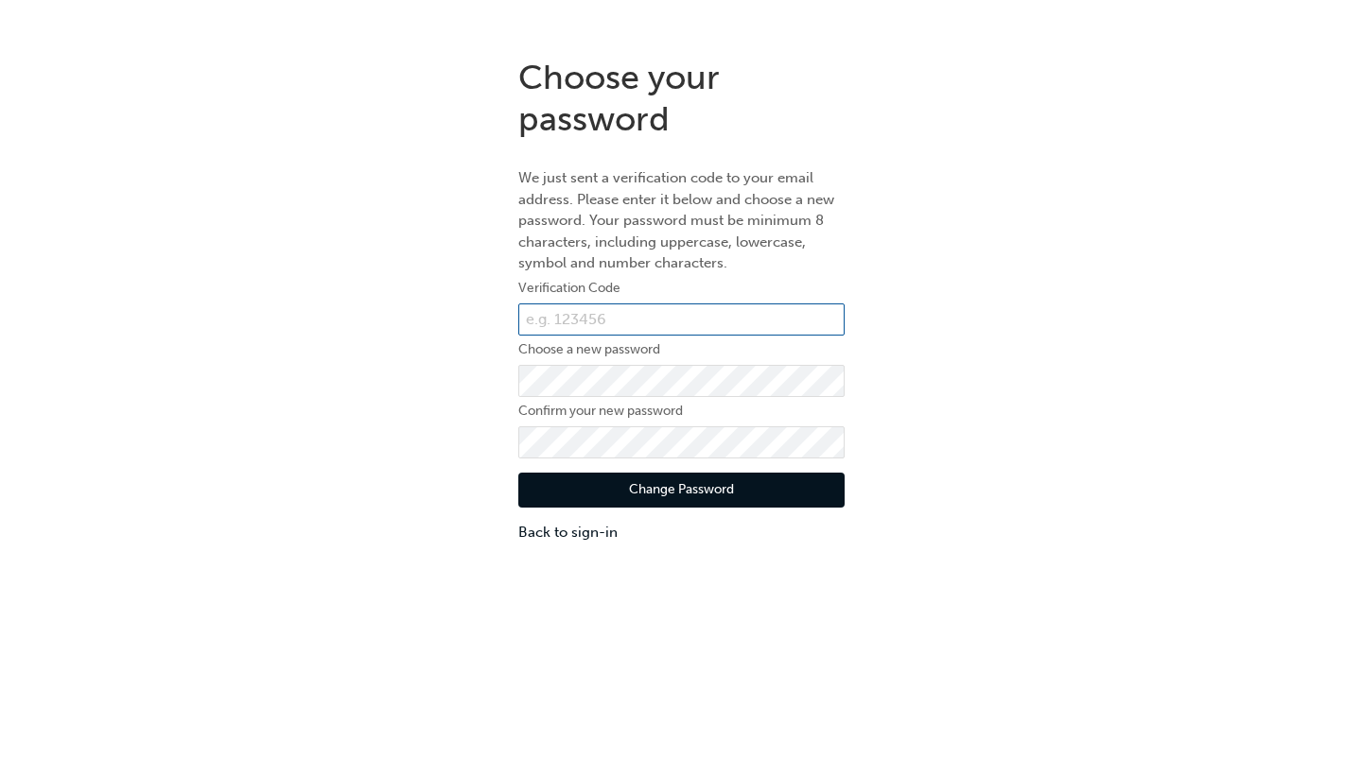
paste input "267028"
type input "267028"
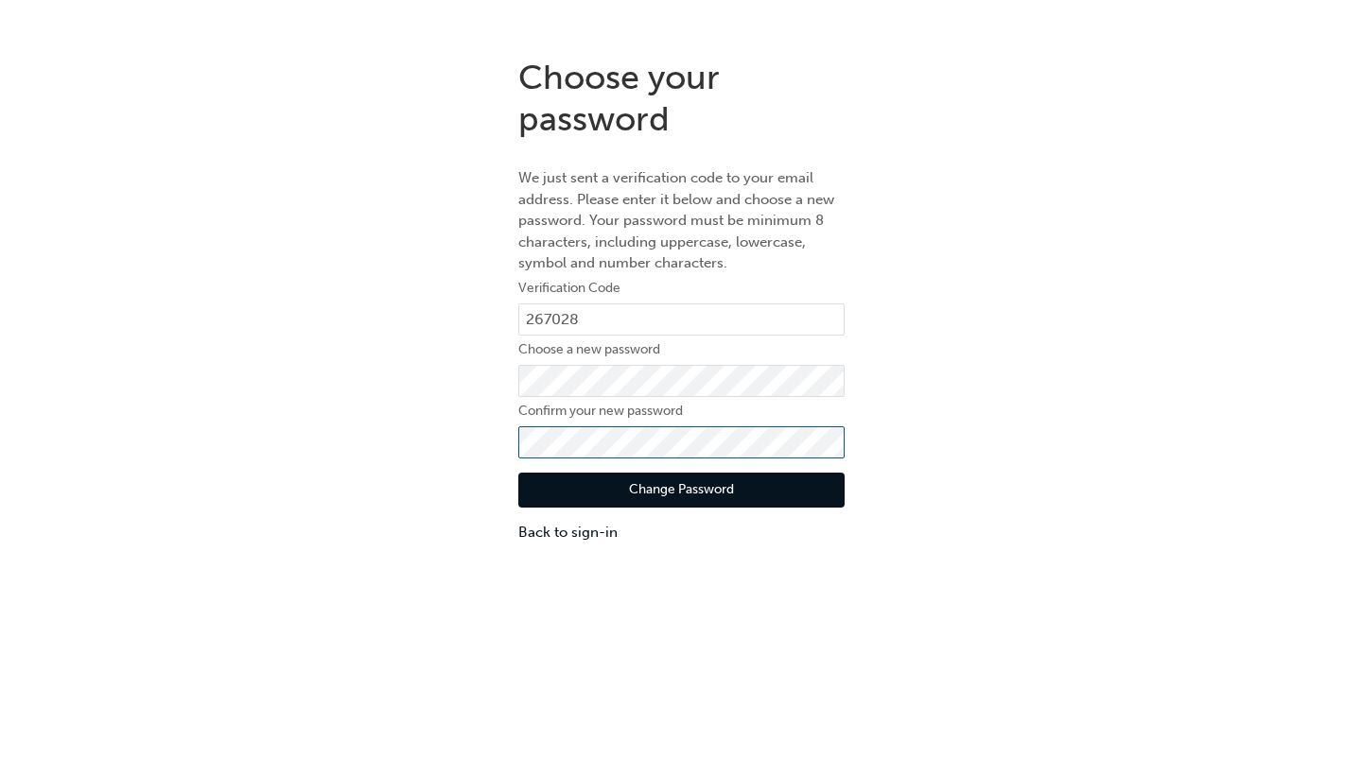
click button "Change Password" at bounding box center [681, 491] width 326 height 36
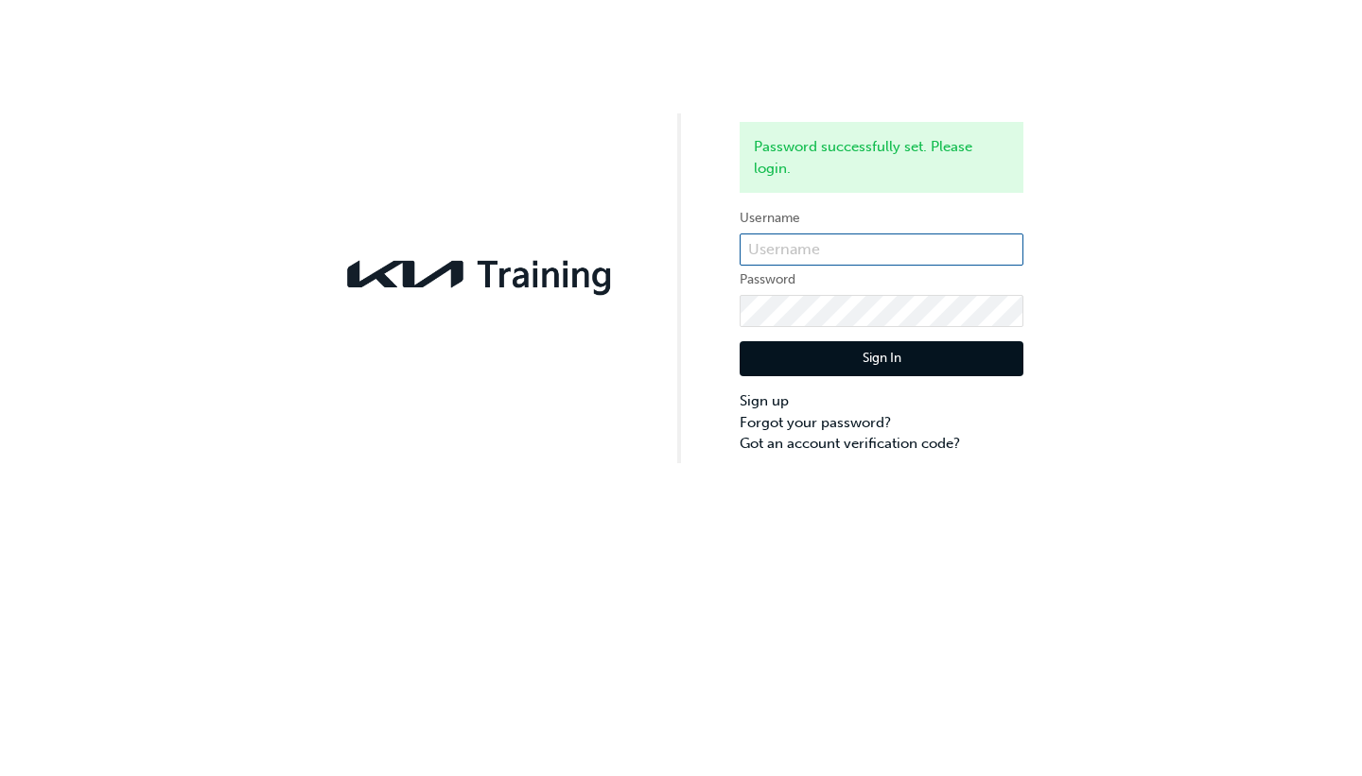
click at [834, 257] on input "text" at bounding box center [882, 250] width 284 height 32
paste input "KAU86016I8"
type input "KAU86016I8"
click at [875, 288] on label "Password" at bounding box center [882, 280] width 284 height 23
click button "Sign In" at bounding box center [882, 359] width 284 height 36
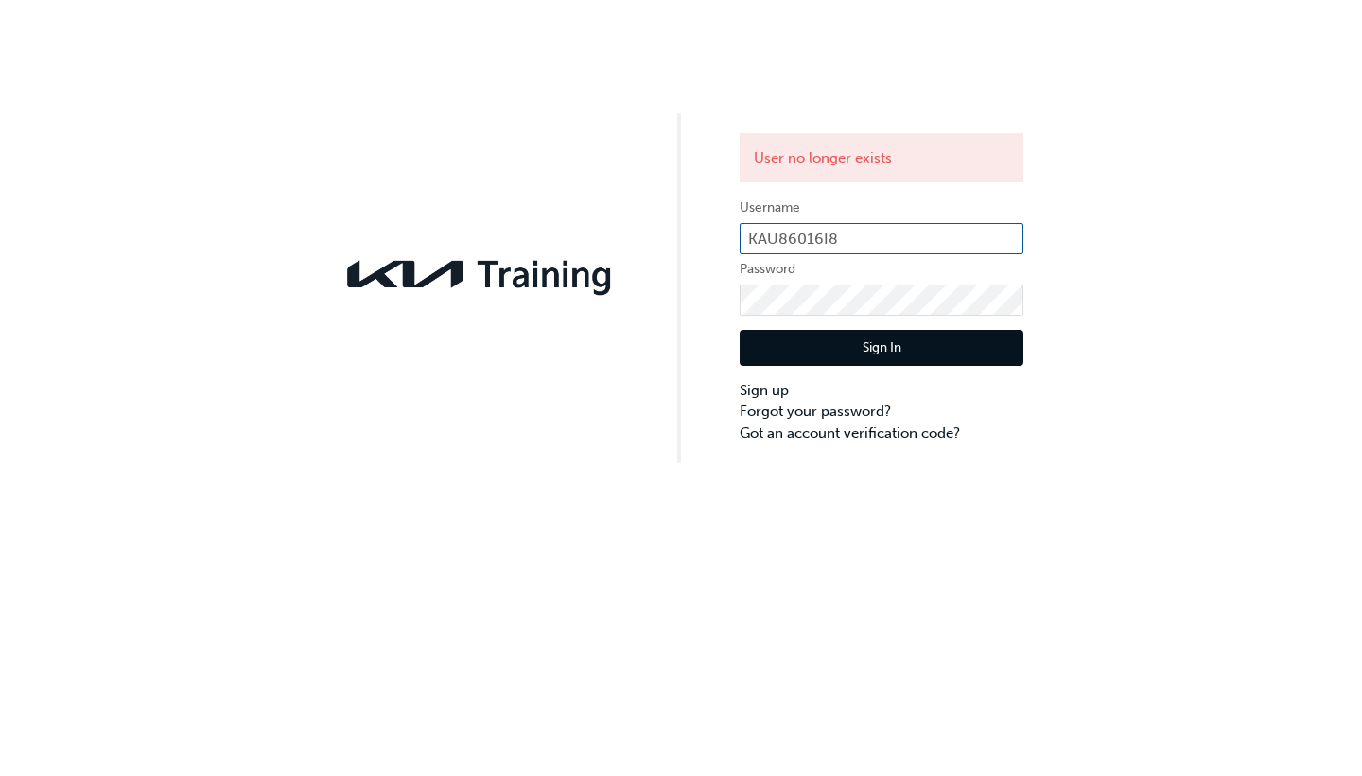
drag, startPoint x: 899, startPoint y: 240, endPoint x: 728, endPoint y: 230, distance: 171.5
click at [728, 230] on div "User no longer exists Username KAU86016I8 Password Sign In Sign up Forgot your …" at bounding box center [681, 231] width 1362 height 463
type input "[EMAIL_ADDRESS][DOMAIN_NAME]"
click at [860, 344] on button "Sign In" at bounding box center [882, 348] width 284 height 36
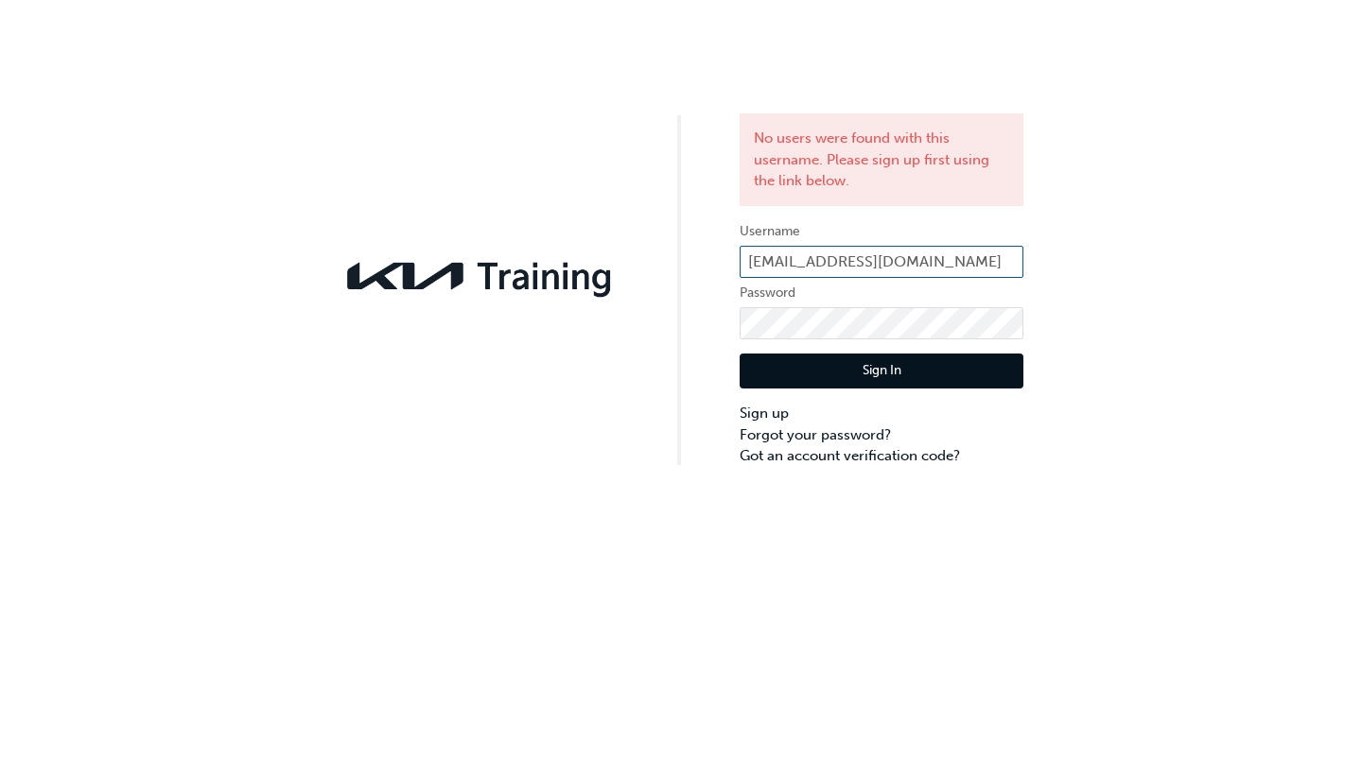
click at [820, 261] on input "[EMAIL_ADDRESS][DOMAIN_NAME]" at bounding box center [882, 262] width 284 height 32
drag, startPoint x: 863, startPoint y: 264, endPoint x: 706, endPoint y: 255, distance: 157.2
click at [706, 255] on div "No users were found with this username. Please sign up first using the link bel…" at bounding box center [681, 233] width 1362 height 467
drag, startPoint x: 993, startPoint y: 267, endPoint x: 734, endPoint y: 251, distance: 259.6
click at [734, 251] on div "No users were found with this username. Please sign up first using the link bel…" at bounding box center [681, 233] width 1362 height 467
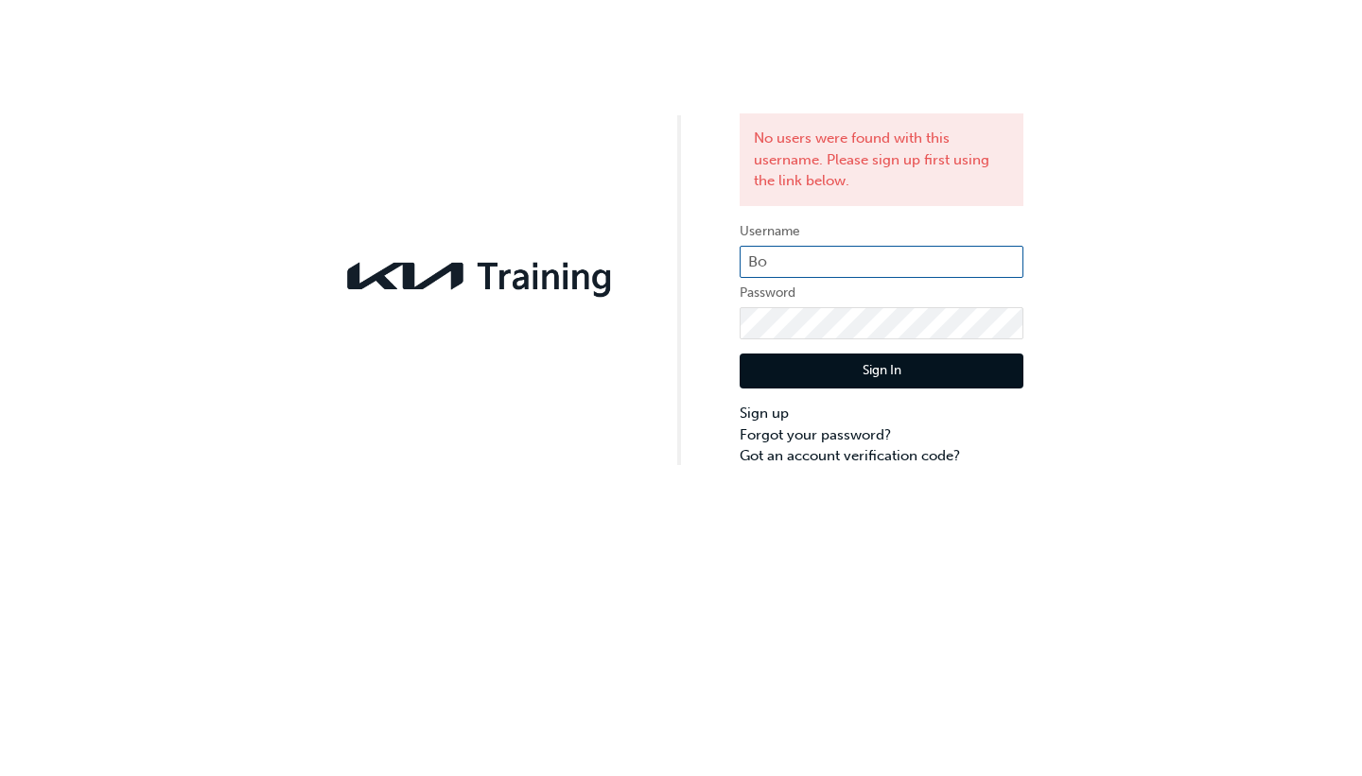
type input "B"
type input "ben chaisritha"
click at [821, 375] on button "Sign In" at bounding box center [882, 372] width 284 height 36
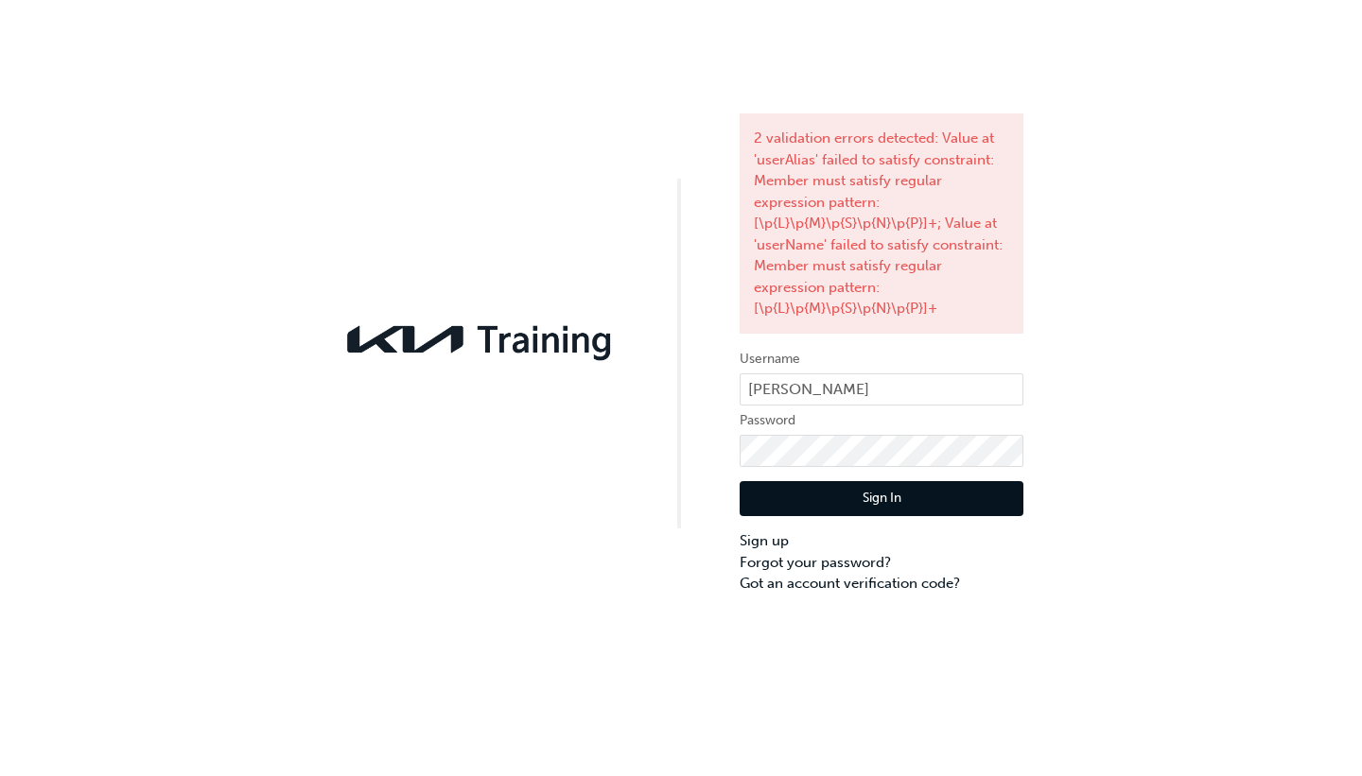
click at [583, 452] on div "2 validation errors detected: Value at 'userAlias' failed to satisfy constraint…" at bounding box center [681, 297] width 1362 height 595
drag, startPoint x: 871, startPoint y: 392, endPoint x: 700, endPoint y: 380, distance: 171.6
click at [700, 380] on div "2 validation errors detected: Value at 'userAlias' failed to satisfy constraint…" at bounding box center [681, 297] width 1362 height 595
paste input "KAU86016I8"
type input "KAU86016I8"
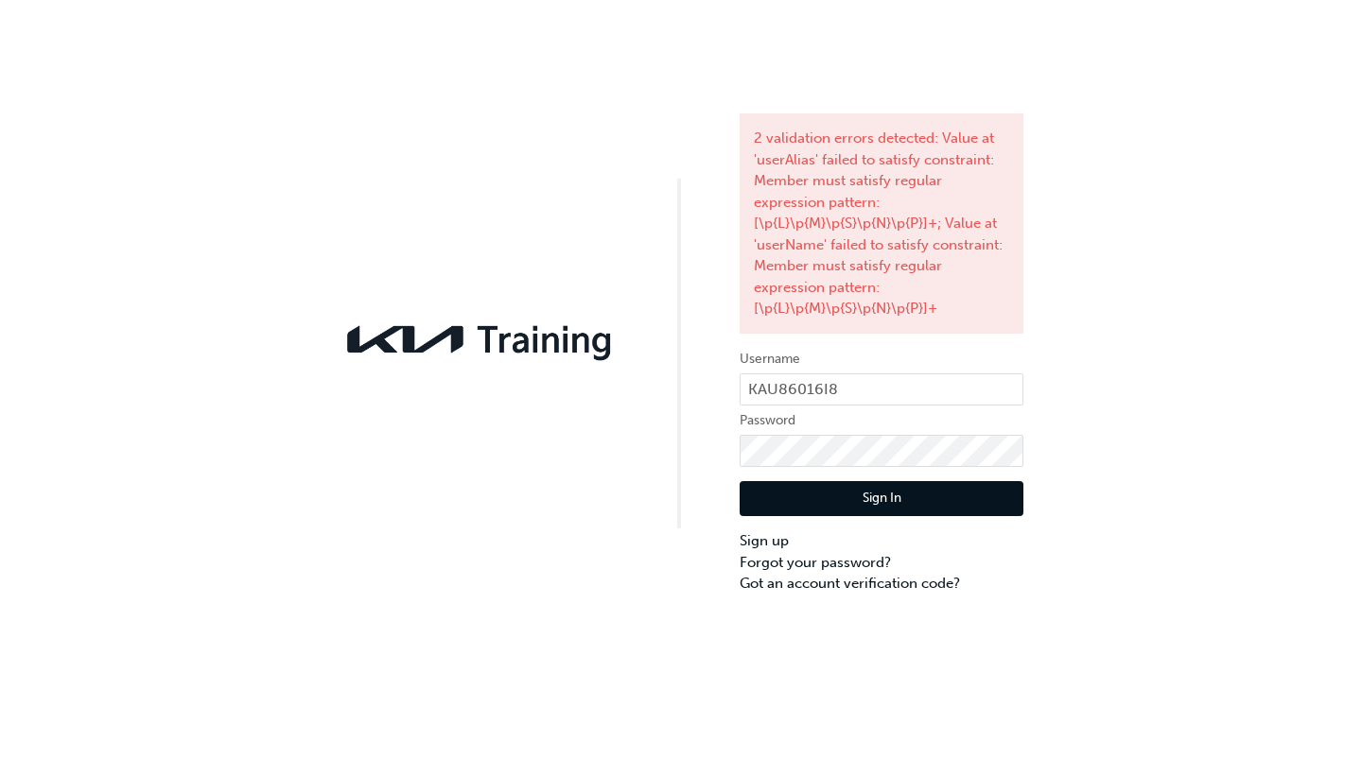
click at [868, 497] on button "Sign In" at bounding box center [882, 499] width 284 height 36
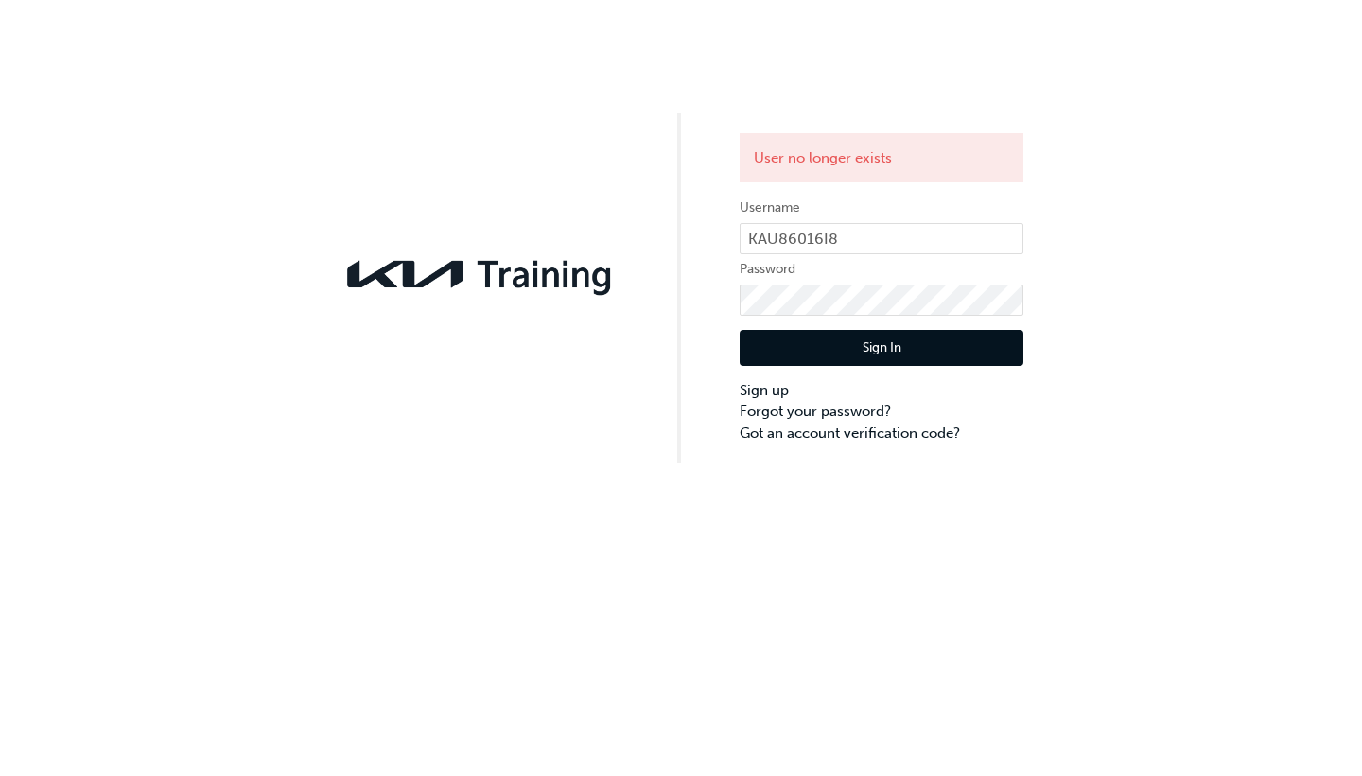
click at [381, 138] on div "User no longer exists Username KAU86016I8 Password Sign In Sign up Forgot your …" at bounding box center [681, 231] width 1362 height 463
click at [336, 100] on div "User no longer exists Username KAU86016I8 Password Sign In Sign up Forgot your …" at bounding box center [681, 231] width 1362 height 463
drag, startPoint x: 336, startPoint y: 100, endPoint x: 432, endPoint y: 168, distance: 118.1
click at [432, 168] on div "User no longer exists Username KAU86016I8 Password Sign In Sign up Forgot your …" at bounding box center [681, 231] width 1362 height 463
